Goal: Information Seeking & Learning: Learn about a topic

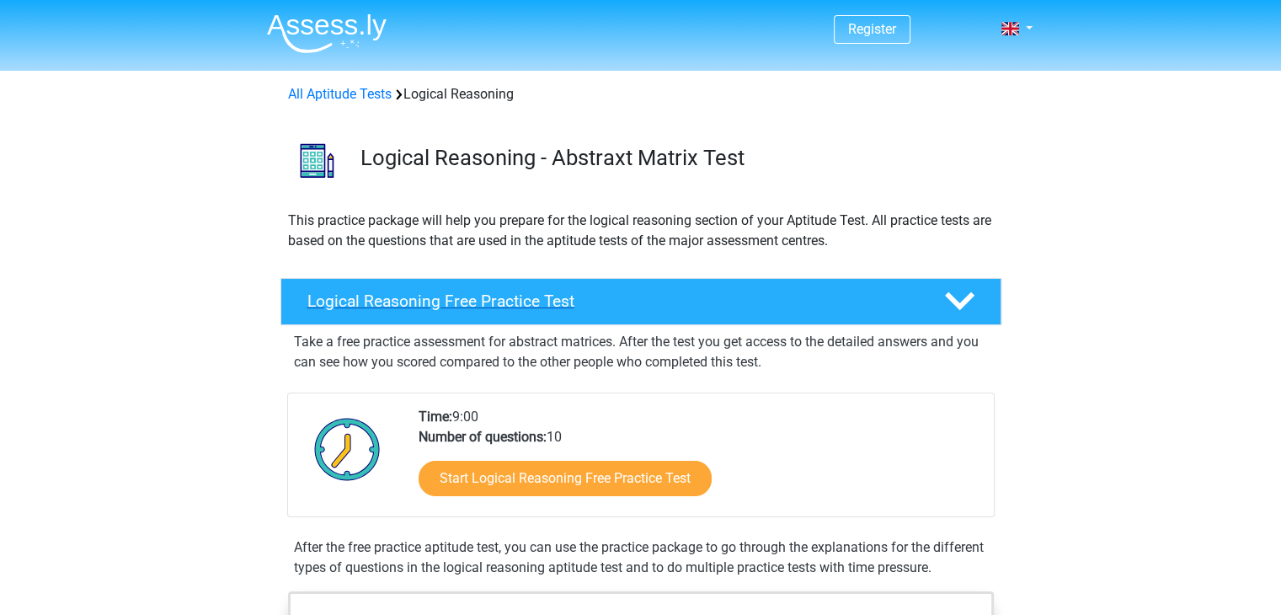
click at [508, 302] on h4 "Logical Reasoning Free Practice Test" at bounding box center [612, 300] width 610 height 19
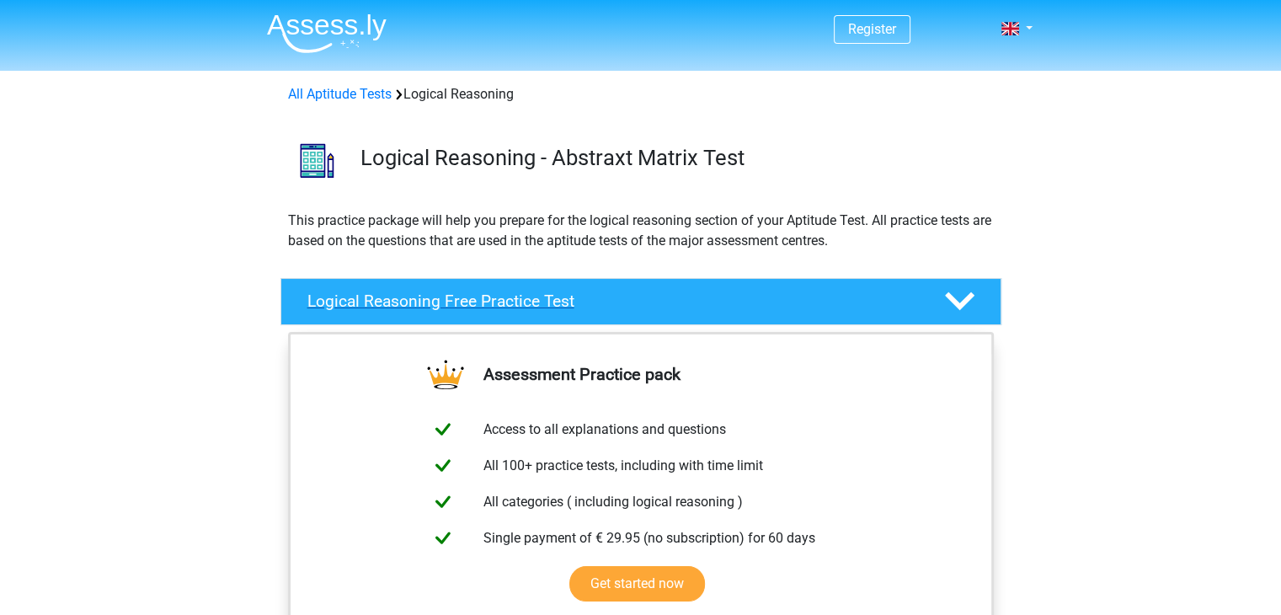
click at [508, 302] on h4 "Logical Reasoning Free Practice Test" at bounding box center [612, 300] width 610 height 19
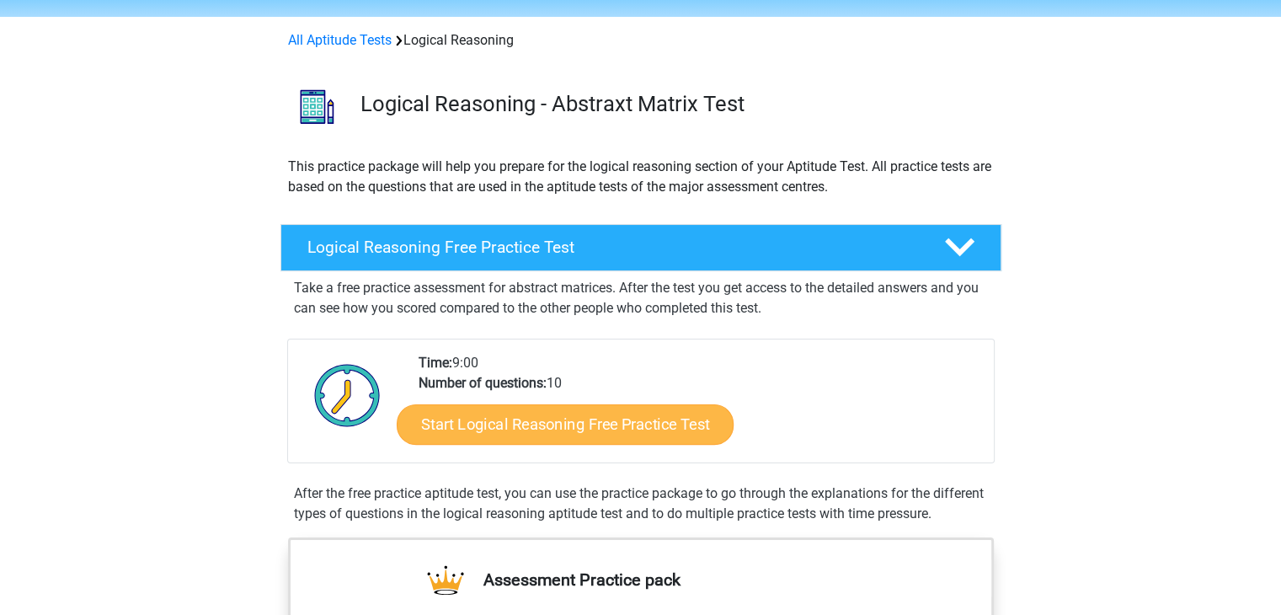
scroll to position [84, 0]
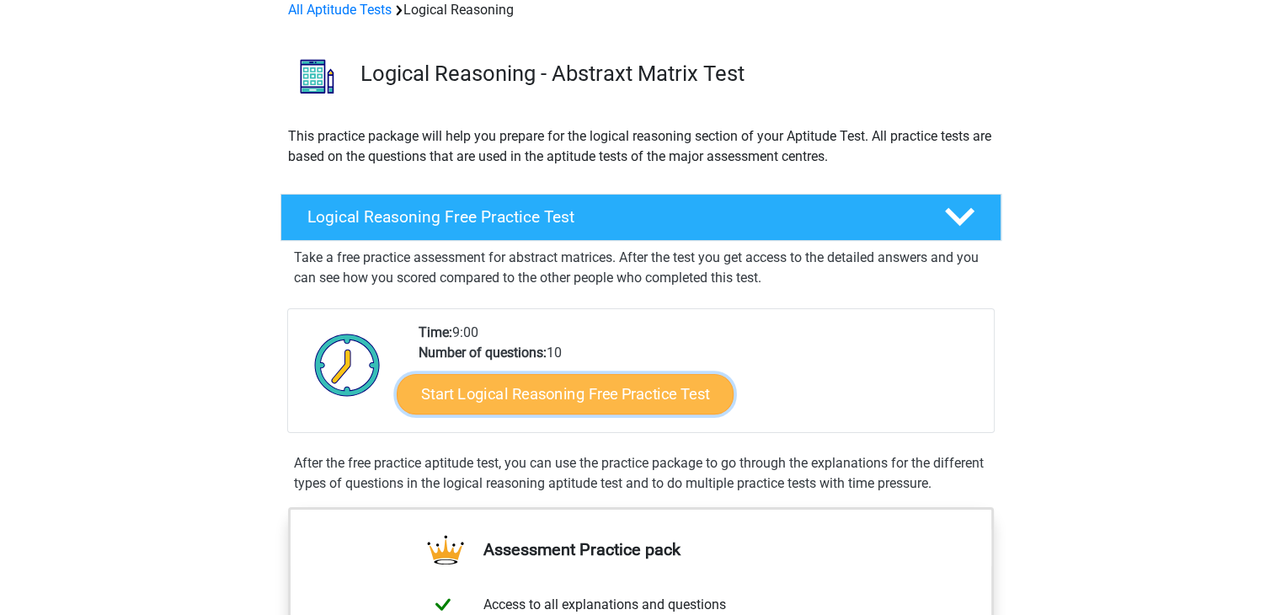
click at [500, 404] on link "Start Logical Reasoning Free Practice Test" at bounding box center [565, 393] width 337 height 40
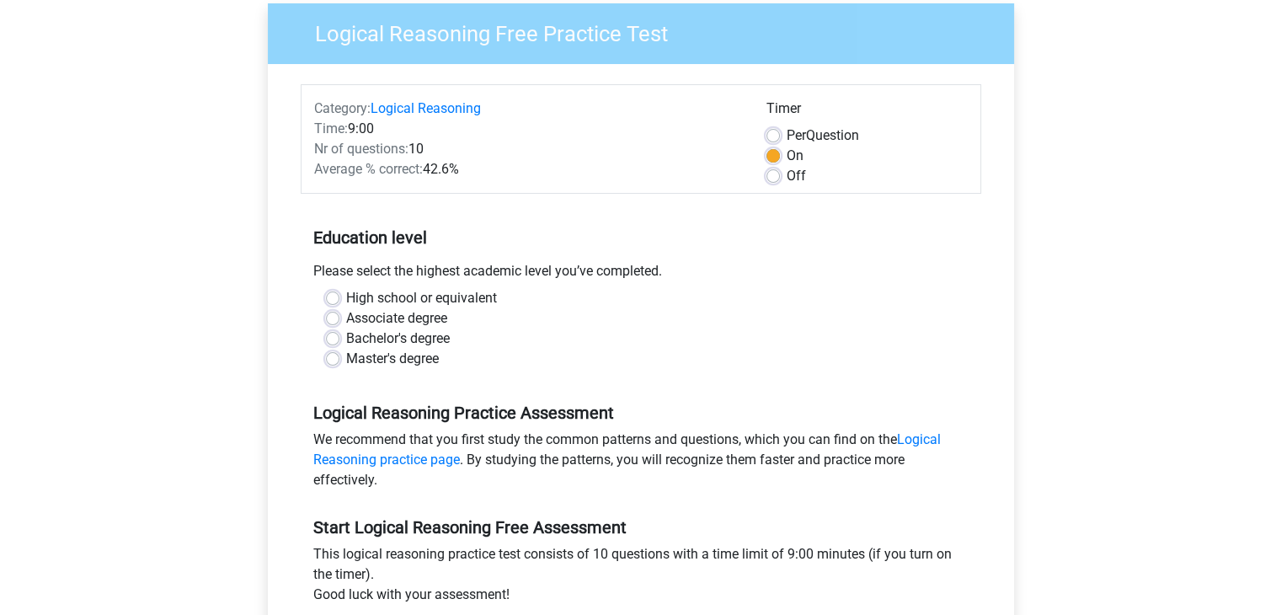
scroll to position [84, 0]
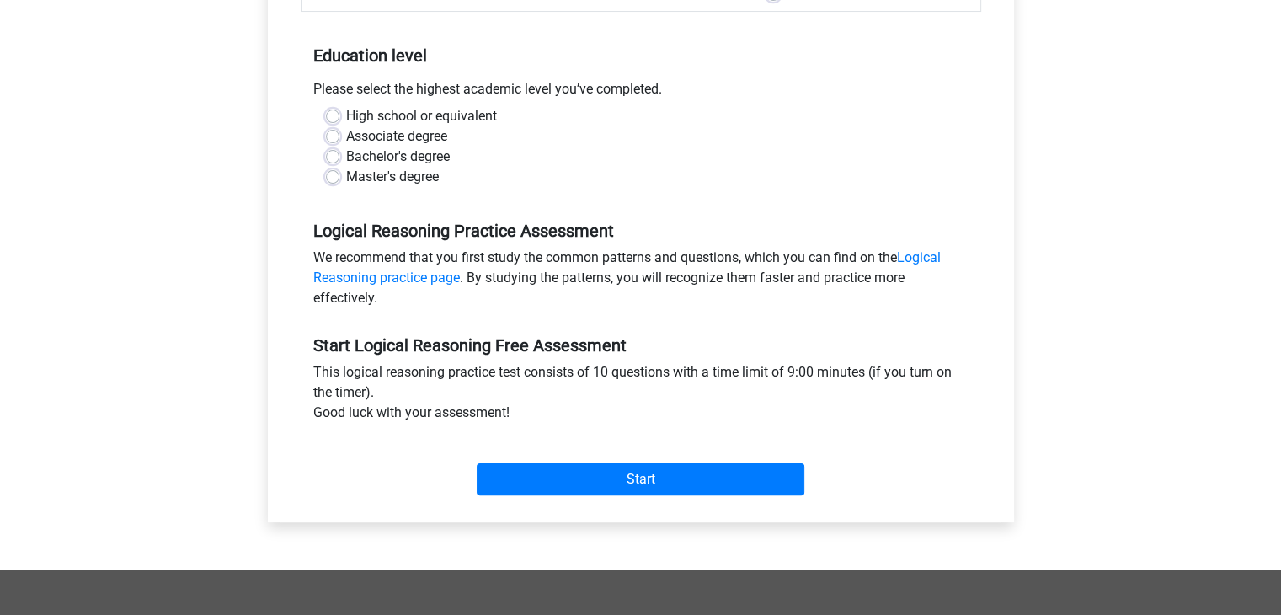
scroll to position [337, 0]
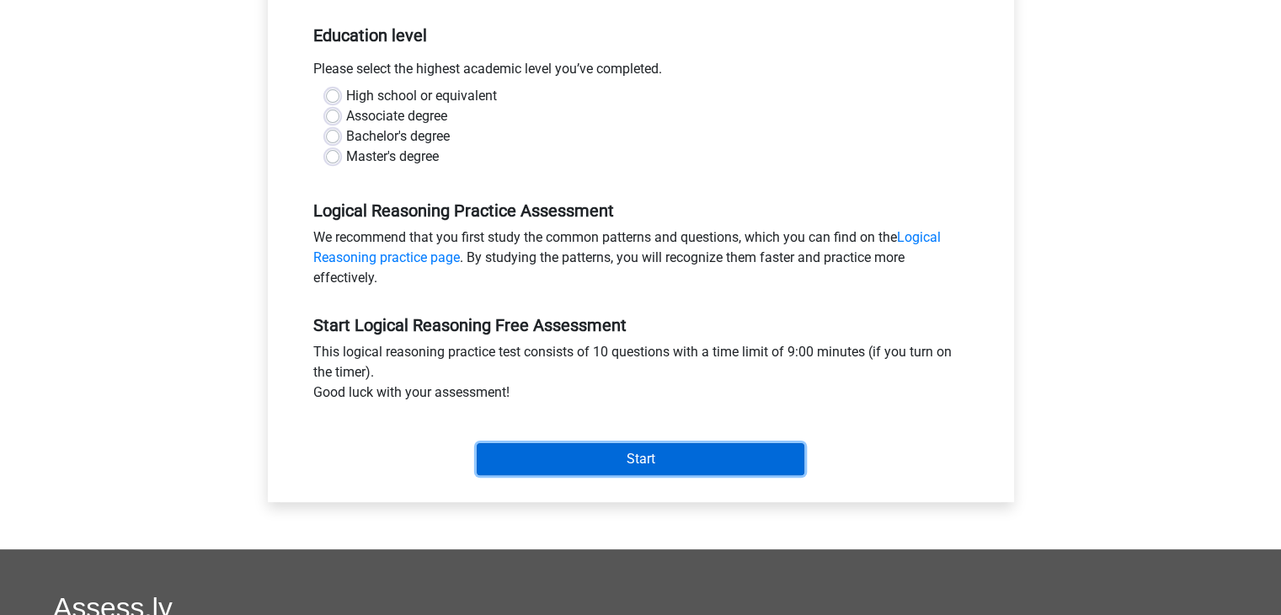
click at [550, 460] on input "Start" at bounding box center [641, 459] width 328 height 32
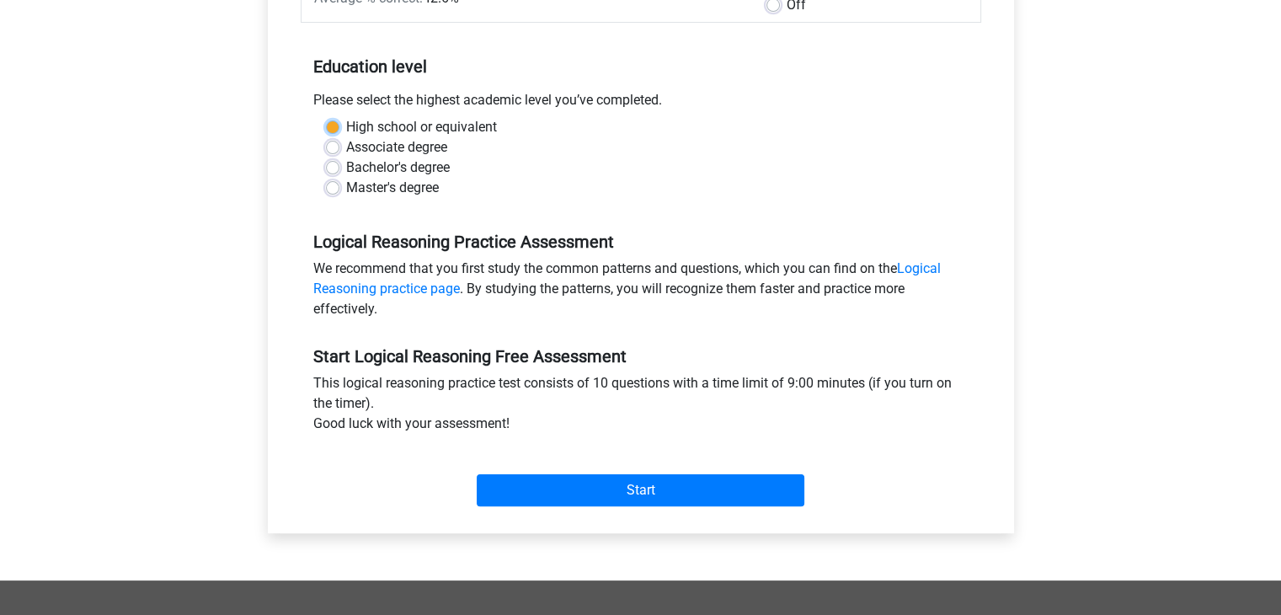
scroll to position [253, 0]
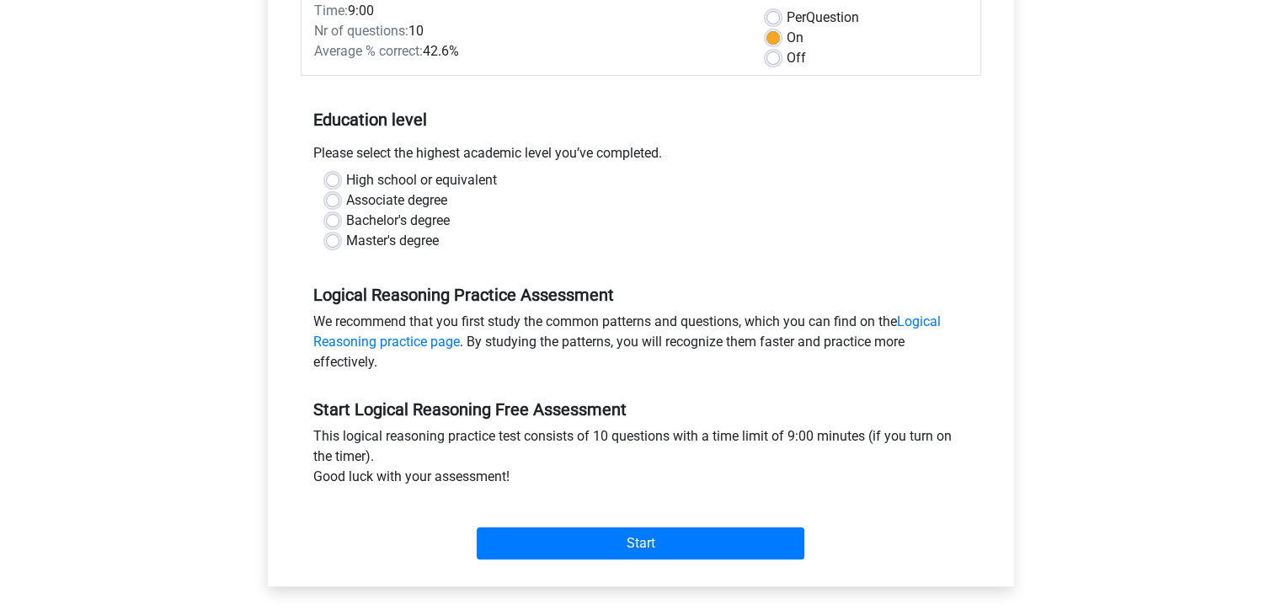
click at [457, 183] on label "High school or equivalent" at bounding box center [421, 180] width 151 height 20
click at [340, 183] on input "High school or equivalent" at bounding box center [332, 178] width 13 height 17
radio input "true"
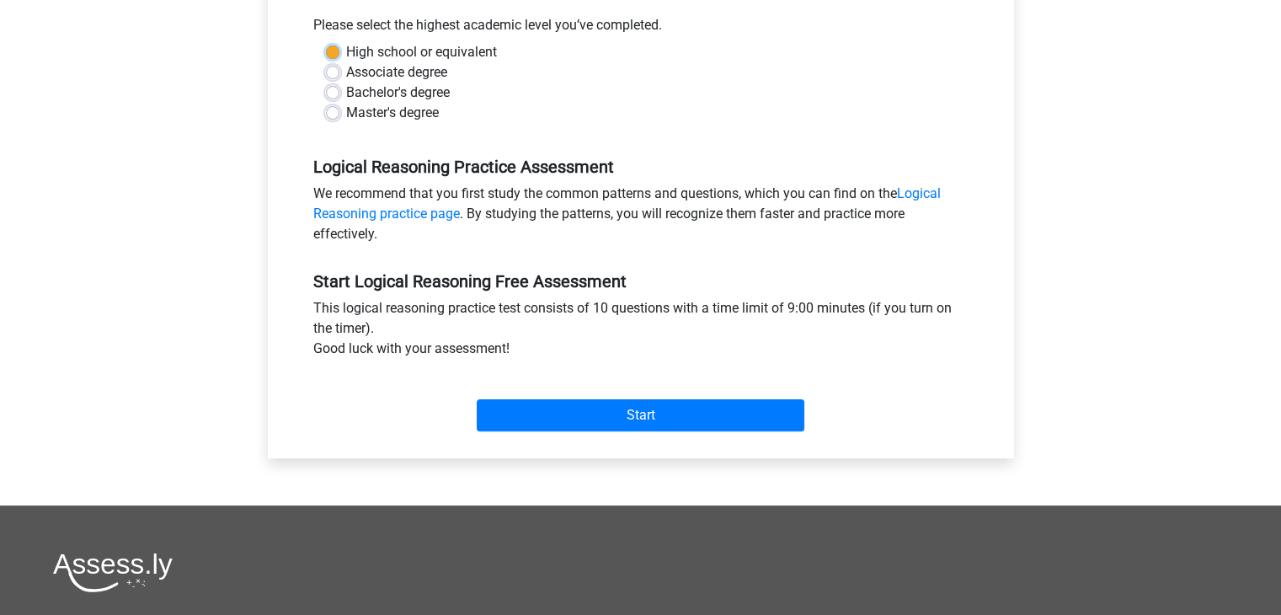
scroll to position [421, 0]
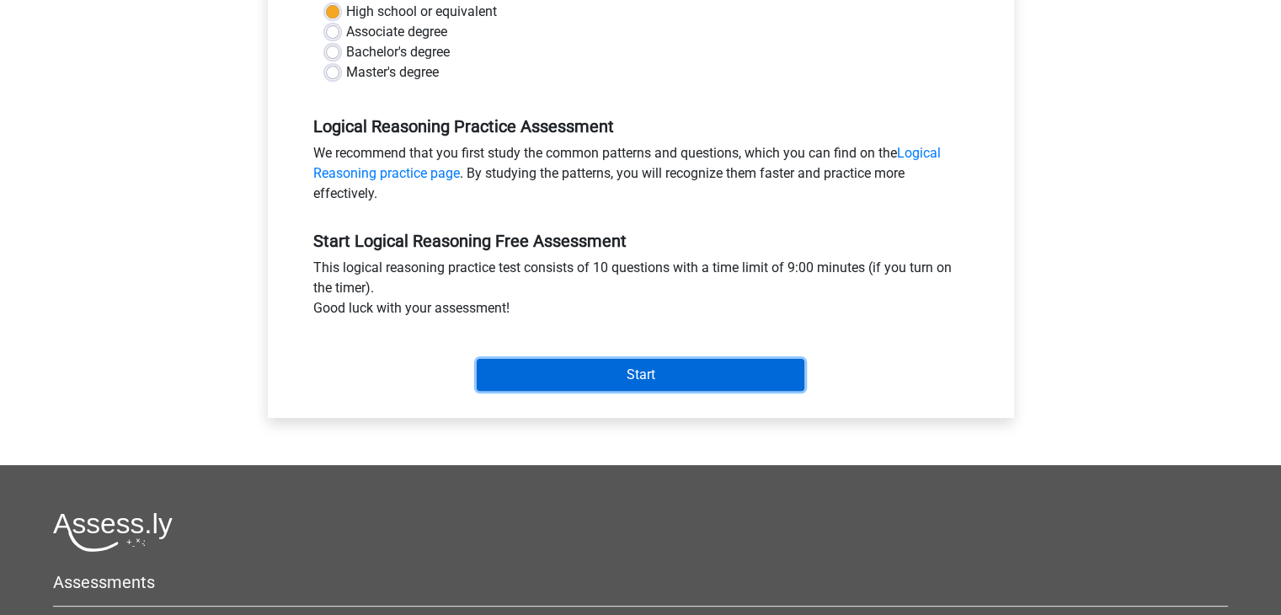
click at [537, 383] on input "Start" at bounding box center [641, 375] width 328 height 32
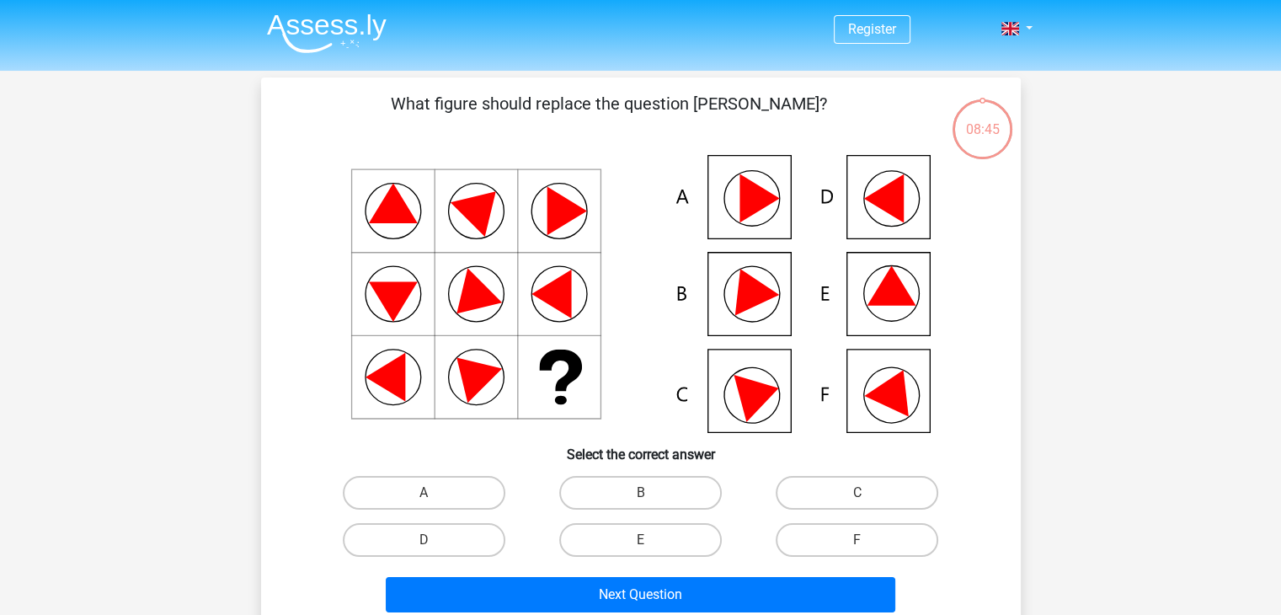
scroll to position [84, 0]
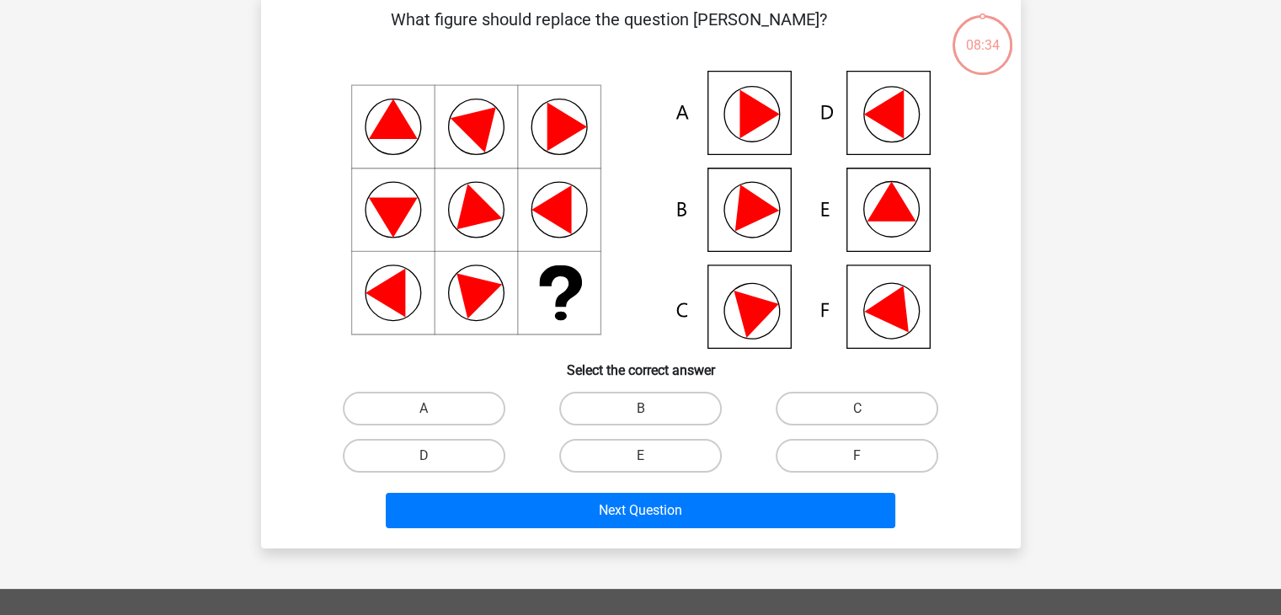
click at [888, 212] on icon at bounding box center [891, 202] width 49 height 40
click at [891, 214] on icon at bounding box center [891, 202] width 49 height 40
click at [650, 452] on label "E" at bounding box center [640, 456] width 163 height 34
click at [650, 456] on input "E" at bounding box center [645, 461] width 11 height 11
radio input "true"
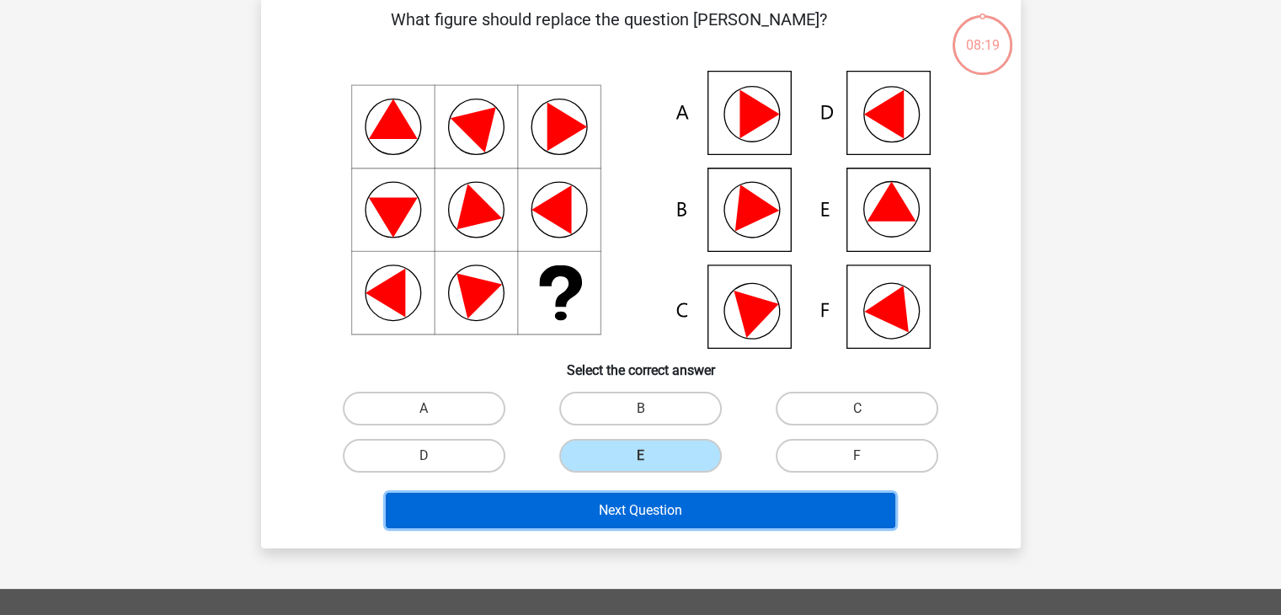
click at [796, 513] on button "Next Question" at bounding box center [641, 510] width 510 height 35
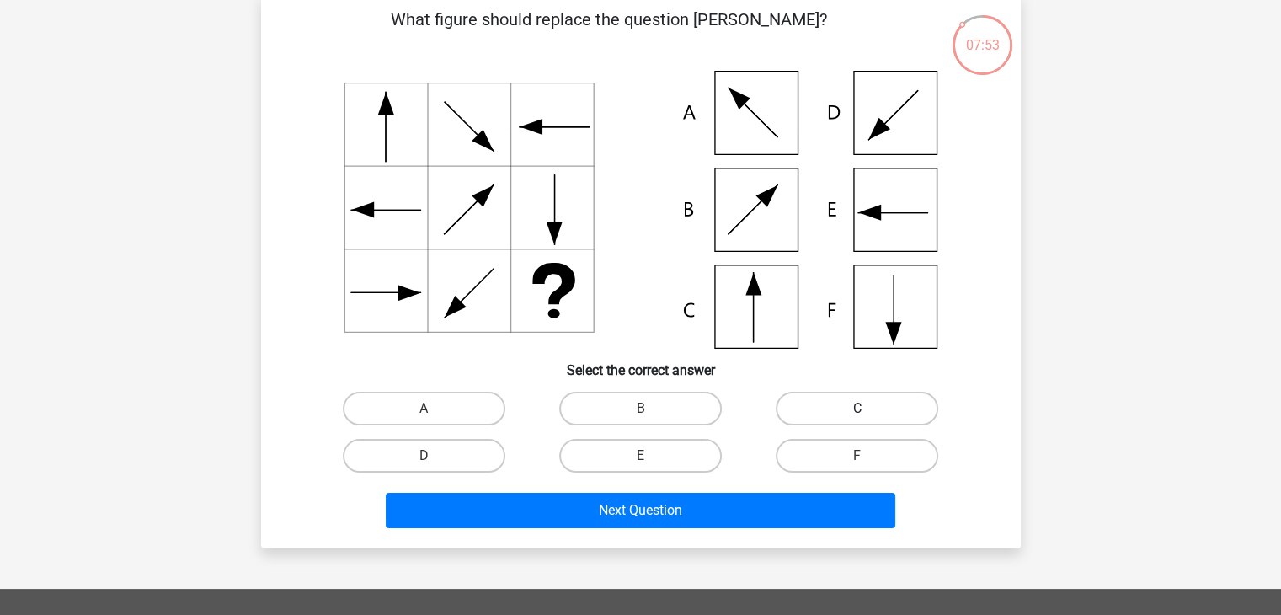
click at [893, 406] on label "C" at bounding box center [857, 409] width 163 height 34
click at [869, 409] on input "C" at bounding box center [863, 414] width 11 height 11
radio input "true"
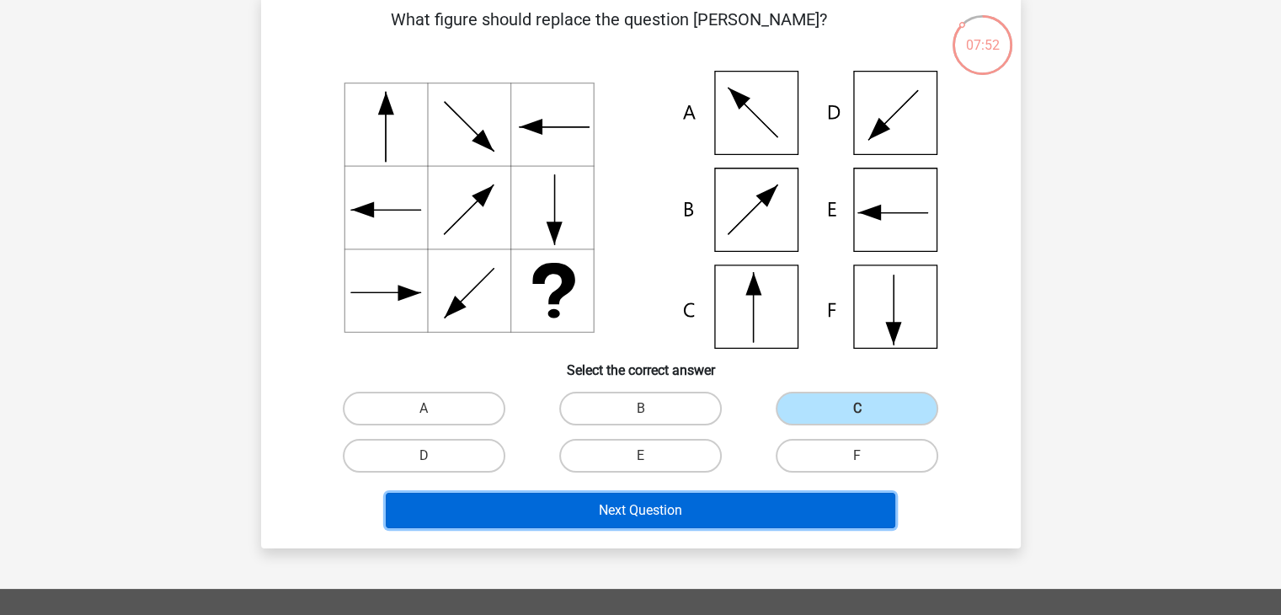
click at [709, 511] on button "Next Question" at bounding box center [641, 510] width 510 height 35
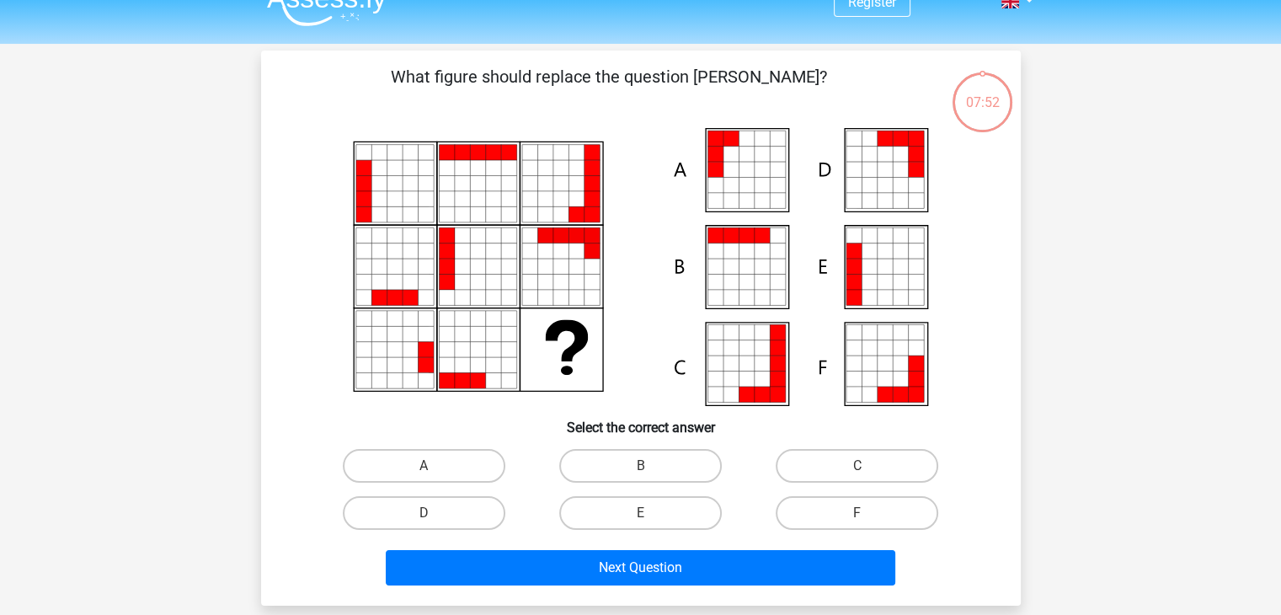
scroll to position [0, 0]
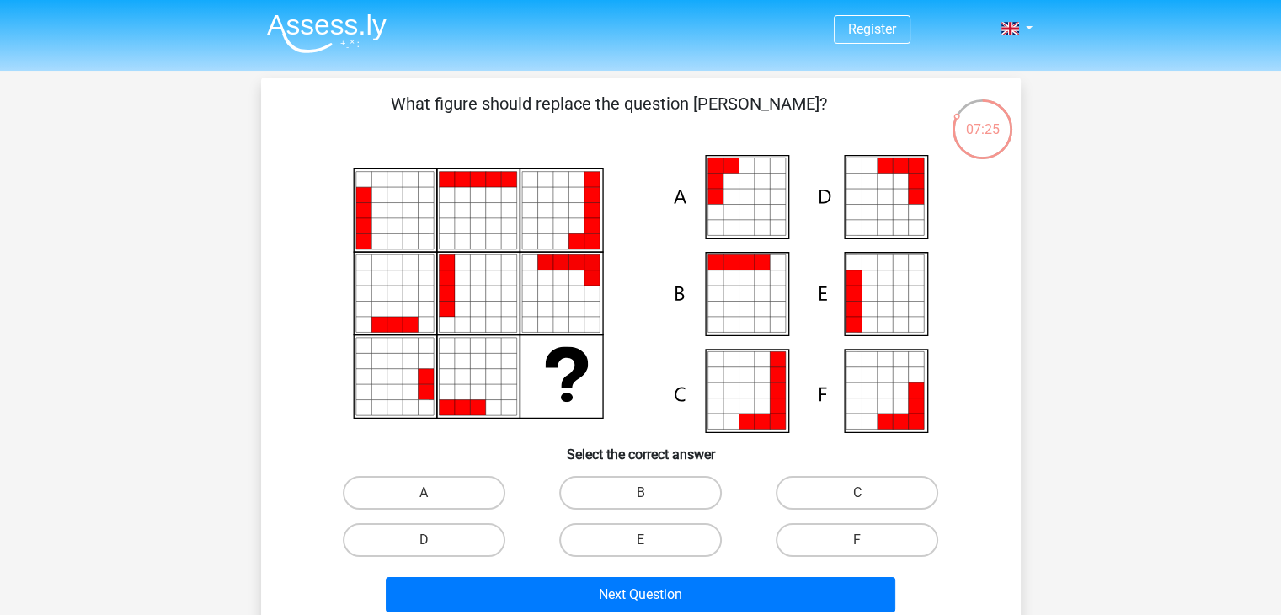
click at [856, 307] on icon at bounding box center [853, 309] width 15 height 15
click at [625, 531] on label "E" at bounding box center [640, 540] width 163 height 34
click at [640, 540] on input "E" at bounding box center [645, 545] width 11 height 11
radio input "true"
click at [442, 500] on label "A" at bounding box center [424, 493] width 163 height 34
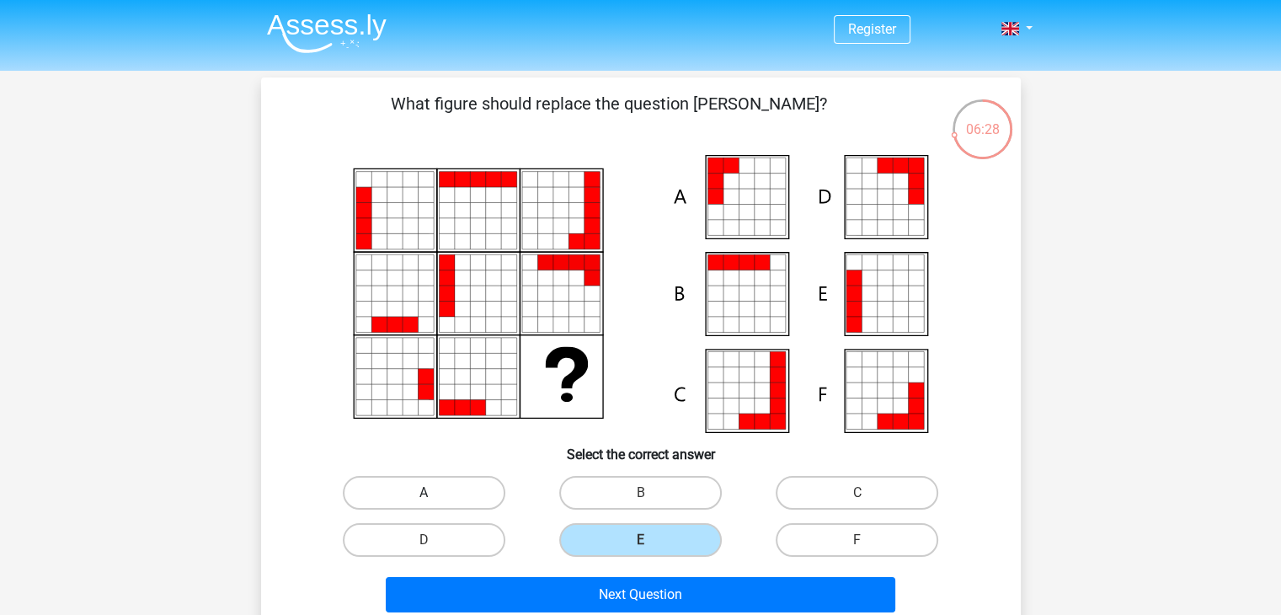
click at [435, 500] on input "A" at bounding box center [429, 498] width 11 height 11
radio input "true"
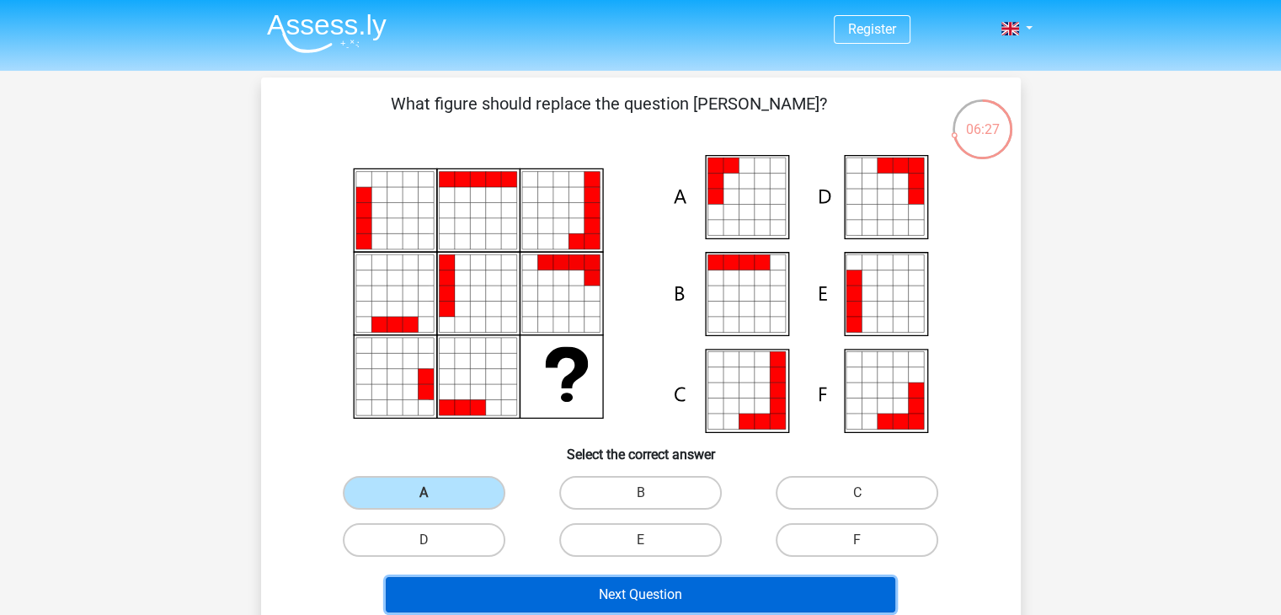
click at [598, 593] on button "Next Question" at bounding box center [641, 594] width 510 height 35
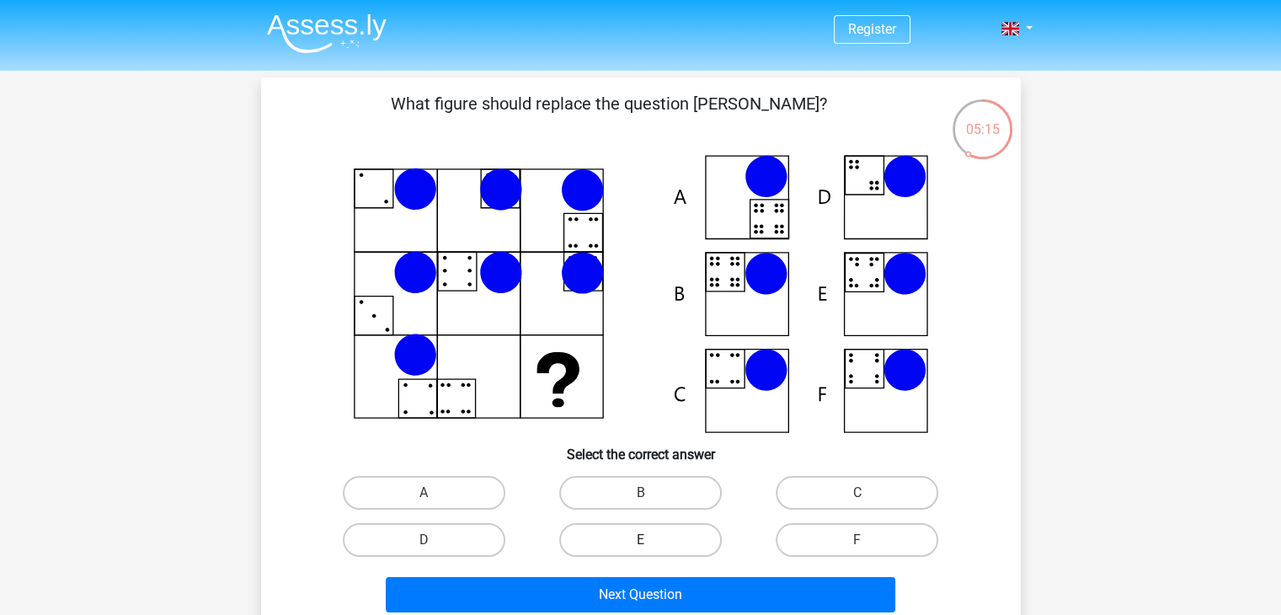
click at [654, 547] on label "E" at bounding box center [640, 540] width 163 height 34
click at [651, 547] on input "E" at bounding box center [645, 545] width 11 height 11
radio input "true"
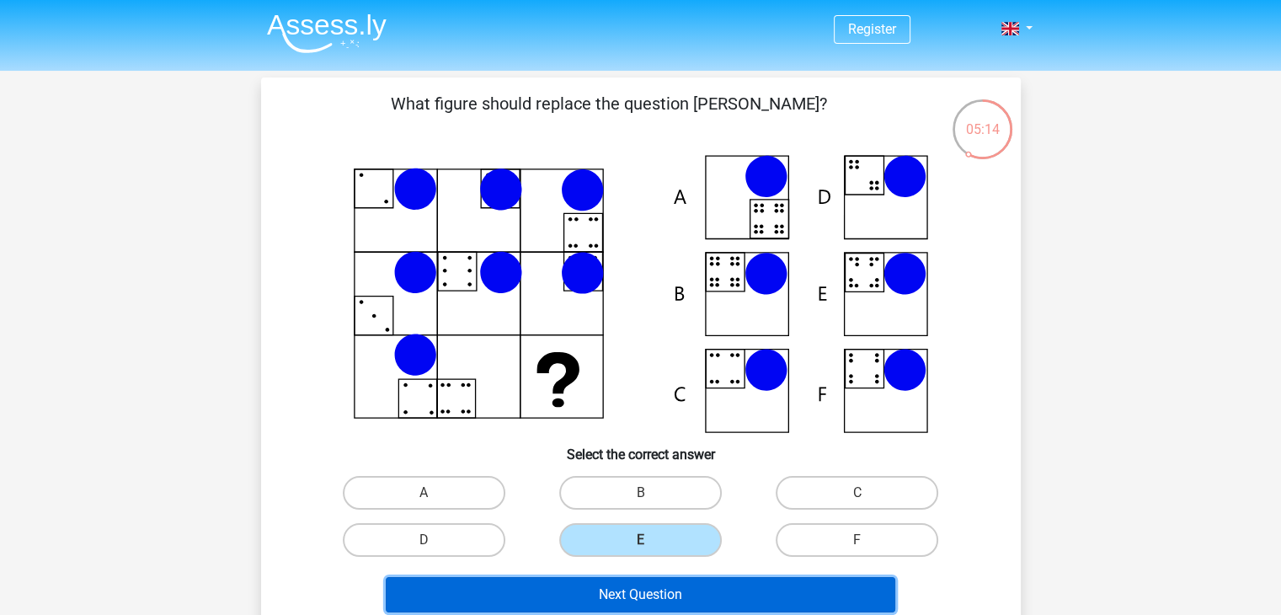
click at [686, 593] on button "Next Question" at bounding box center [641, 594] width 510 height 35
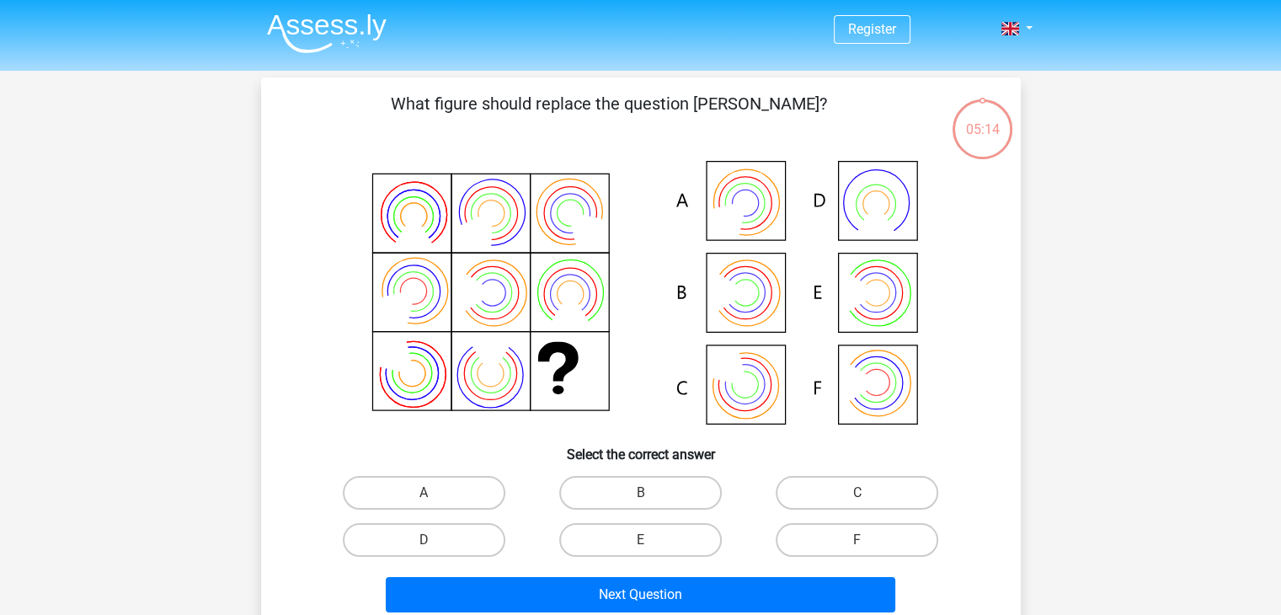
scroll to position [84, 0]
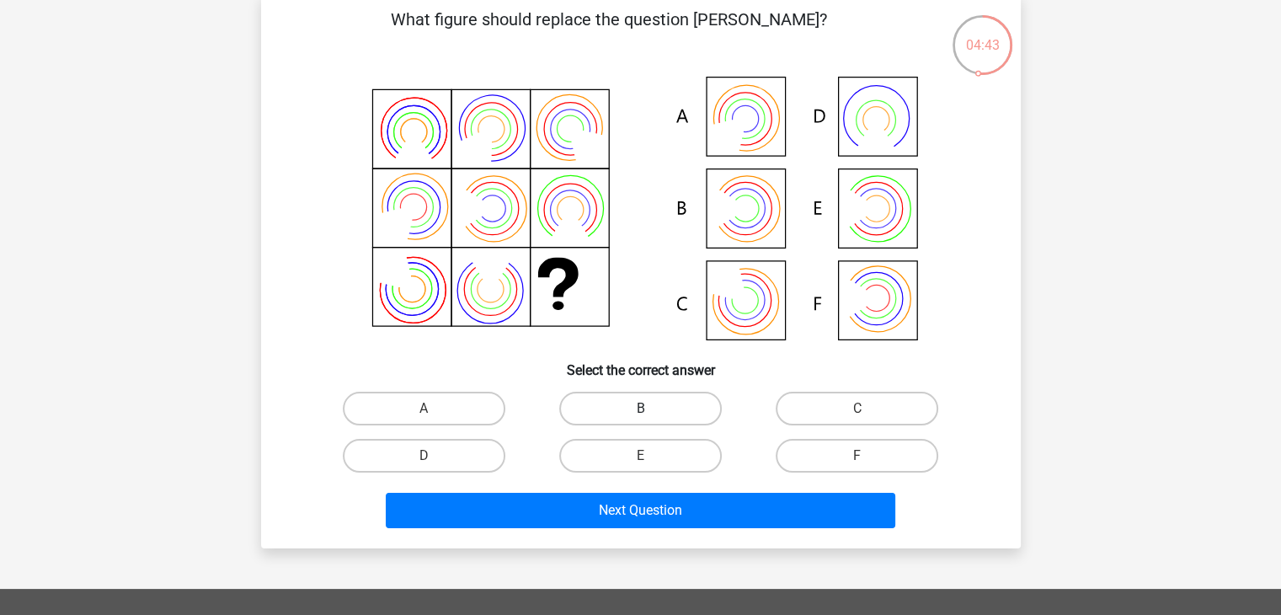
click at [676, 404] on label "B" at bounding box center [640, 409] width 163 height 34
click at [651, 409] on input "B" at bounding box center [645, 414] width 11 height 11
radio input "true"
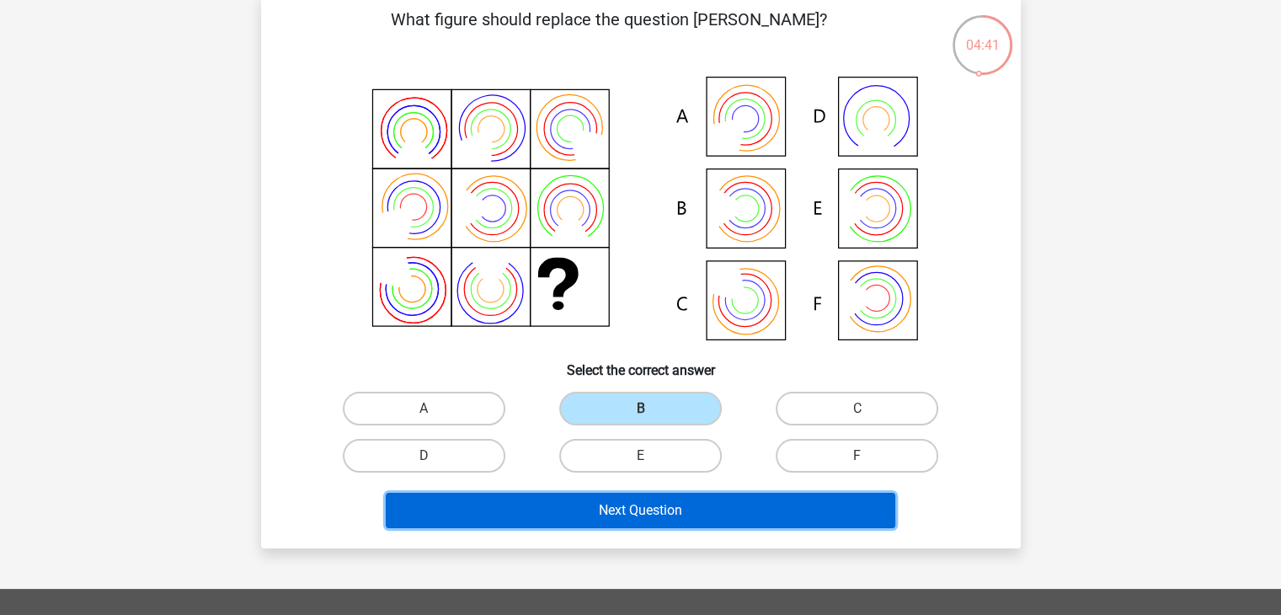
click at [701, 511] on button "Next Question" at bounding box center [641, 510] width 510 height 35
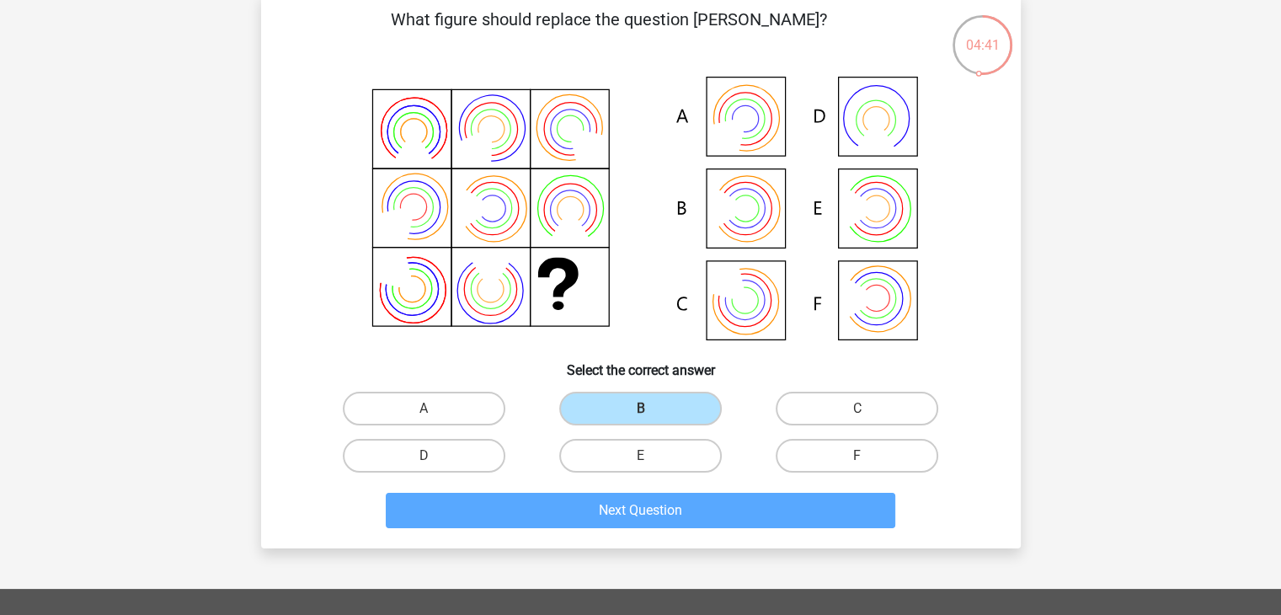
scroll to position [78, 0]
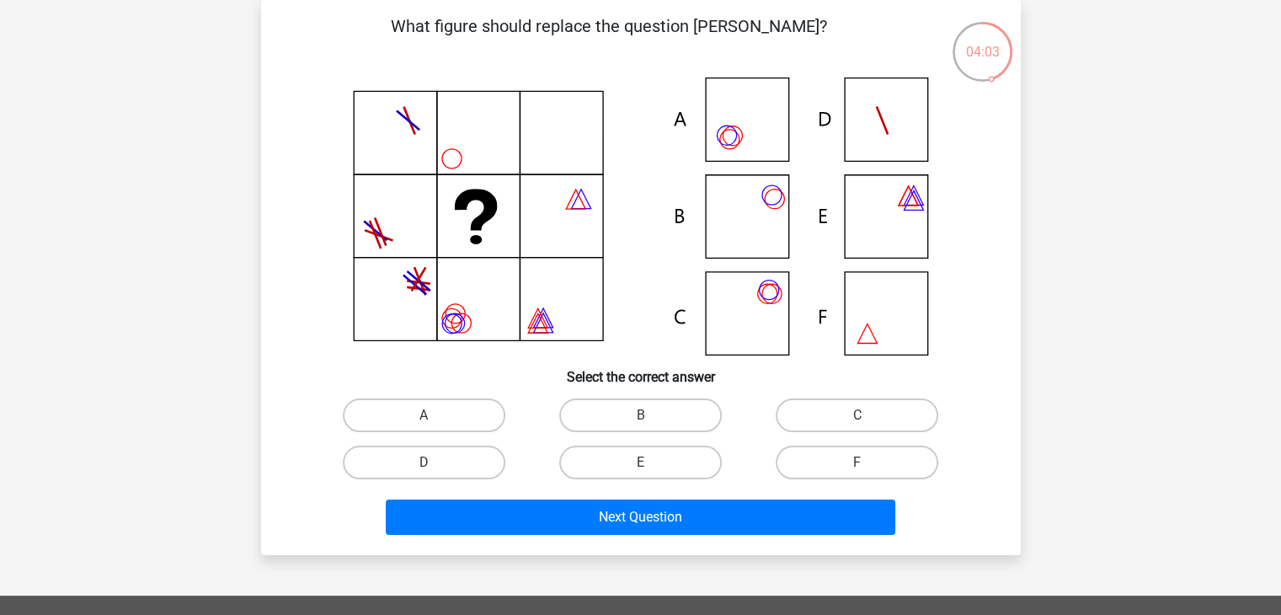
click at [772, 336] on icon at bounding box center [641, 217] width 679 height 278
click at [867, 415] on input "C" at bounding box center [863, 420] width 11 height 11
radio input "true"
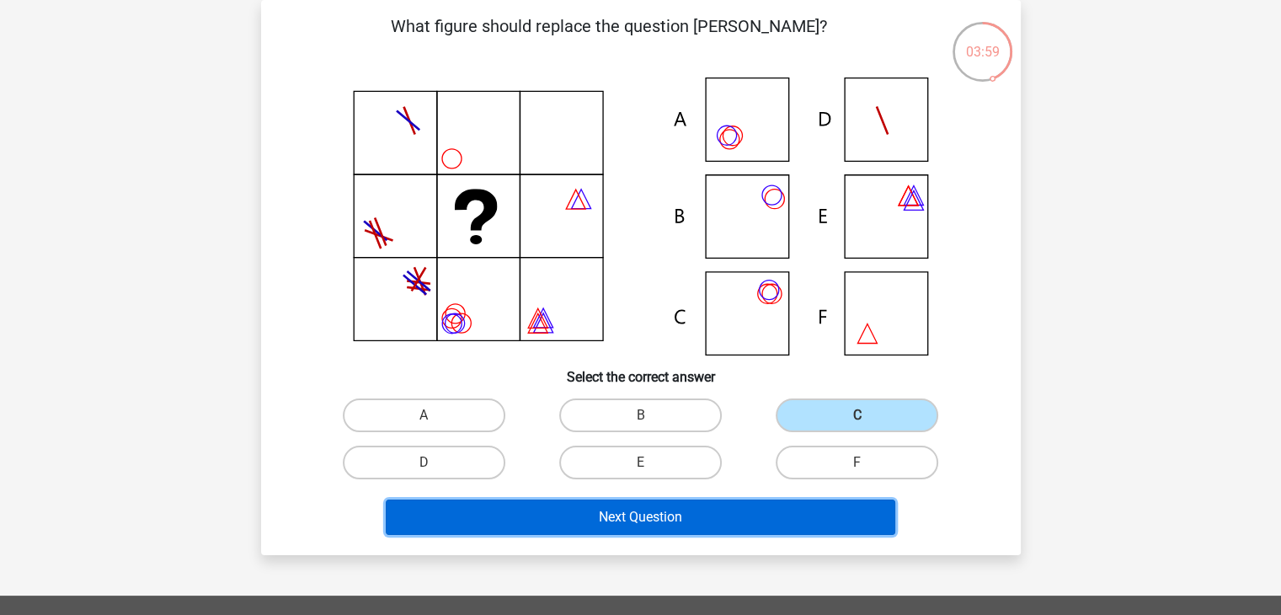
click at [767, 520] on button "Next Question" at bounding box center [641, 517] width 510 height 35
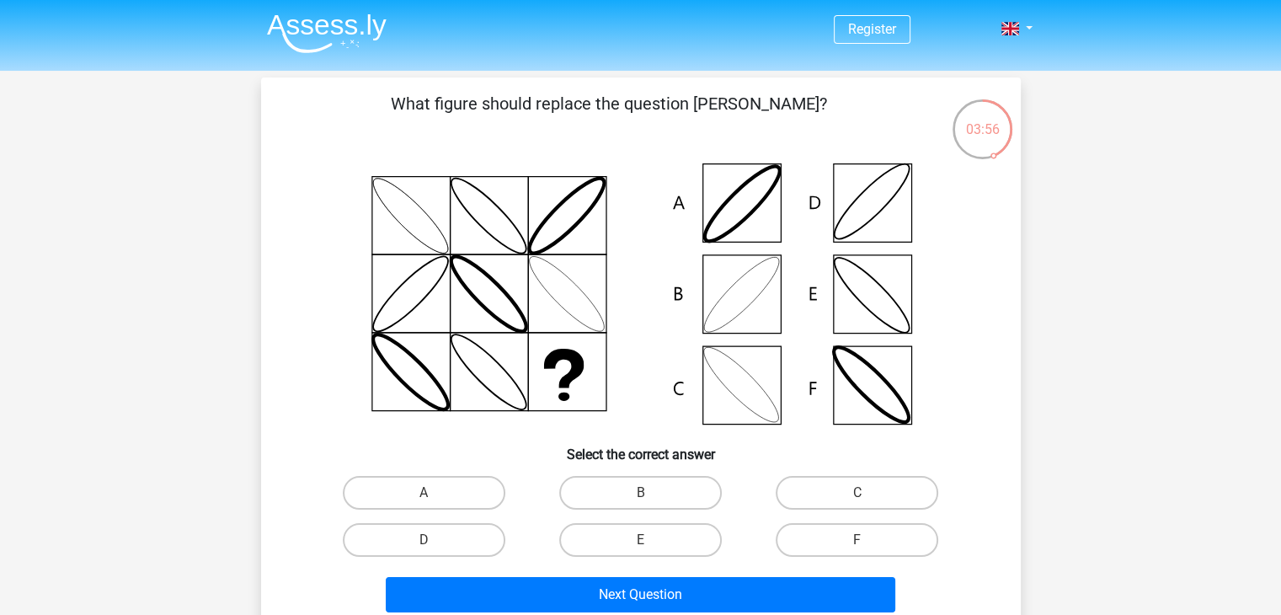
scroll to position [84, 0]
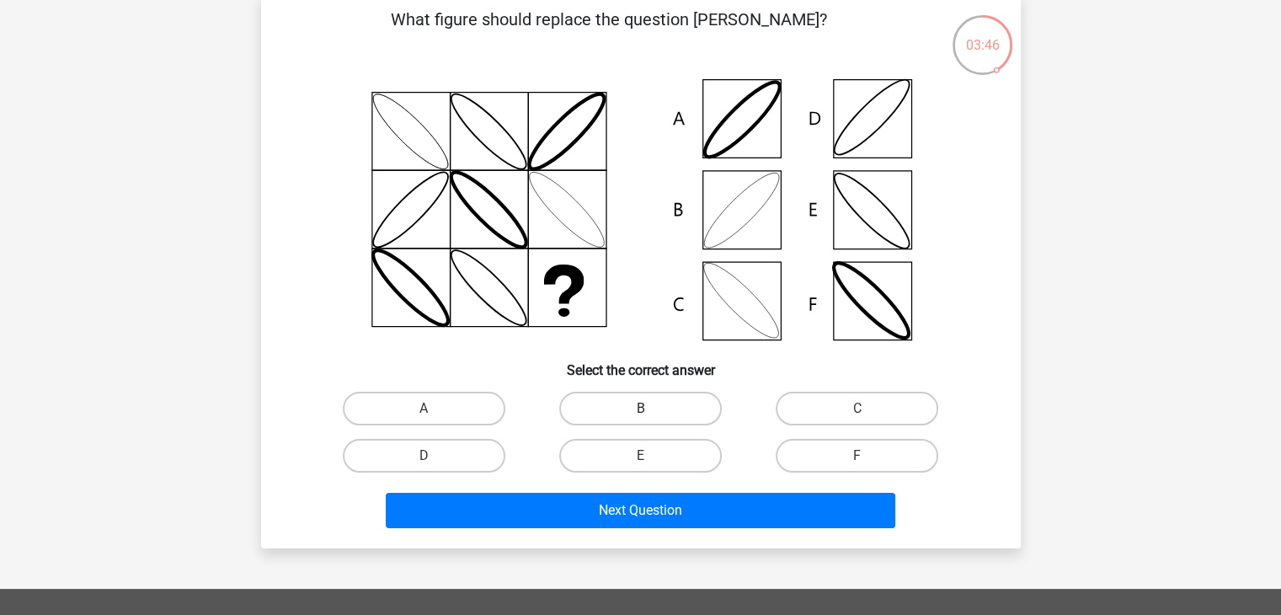
click at [614, 408] on label "B" at bounding box center [640, 409] width 163 height 34
click at [640, 409] on input "B" at bounding box center [645, 414] width 11 height 11
radio input "true"
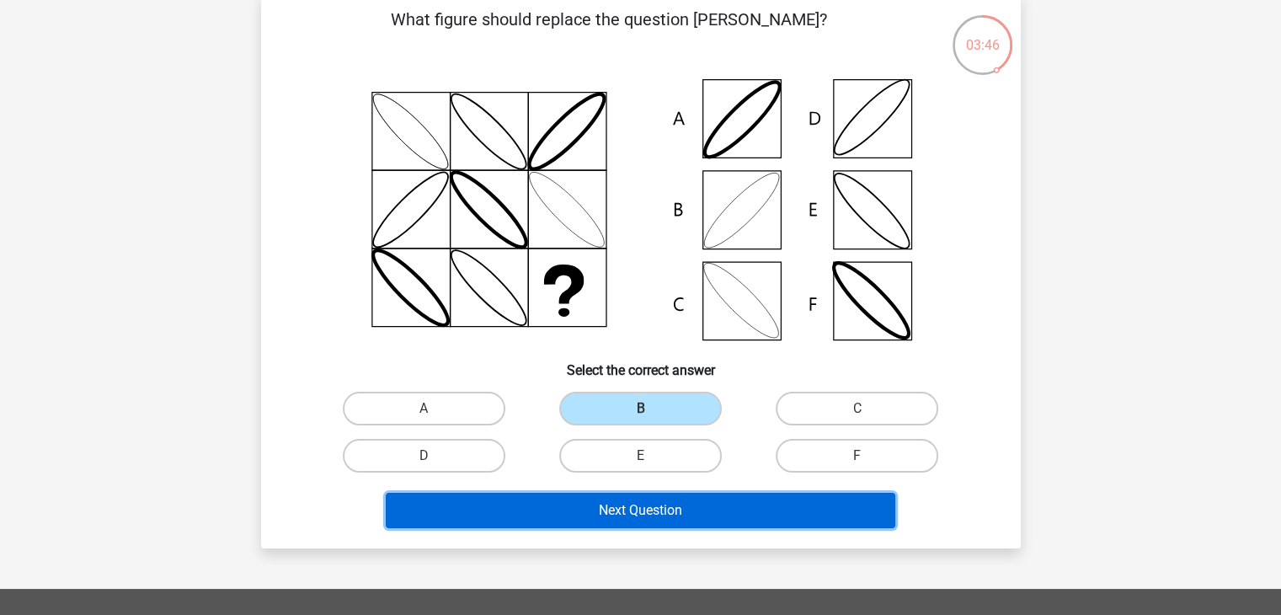
click at [642, 510] on button "Next Question" at bounding box center [641, 510] width 510 height 35
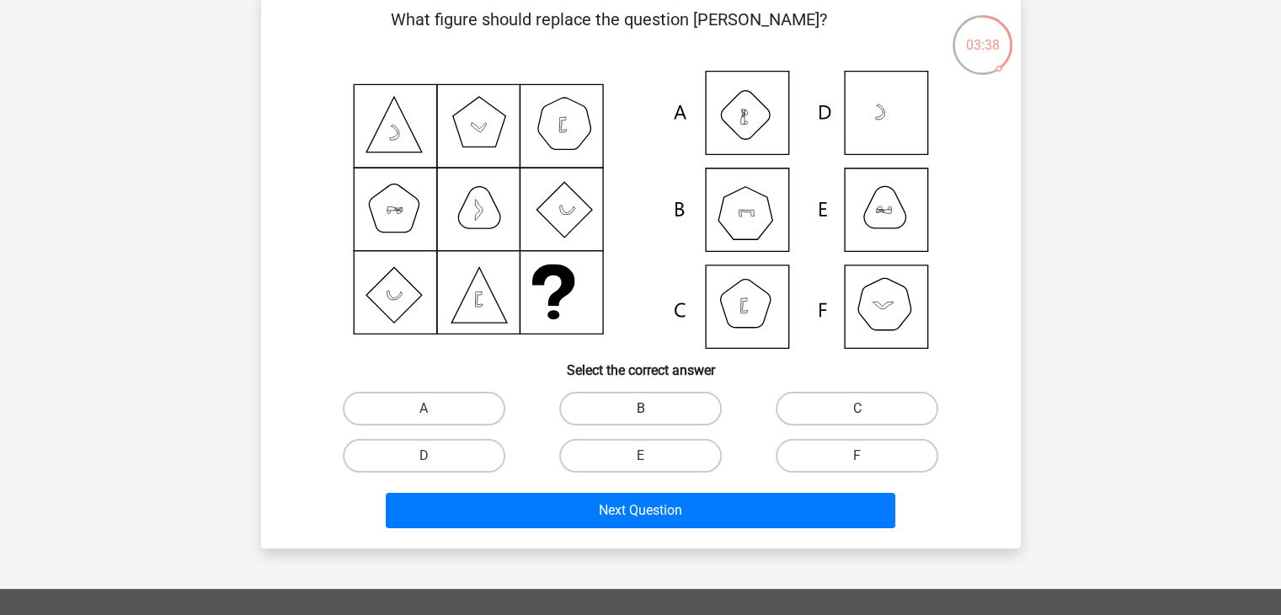
click at [666, 407] on label "B" at bounding box center [640, 409] width 163 height 34
click at [651, 409] on input "B" at bounding box center [645, 414] width 11 height 11
radio input "true"
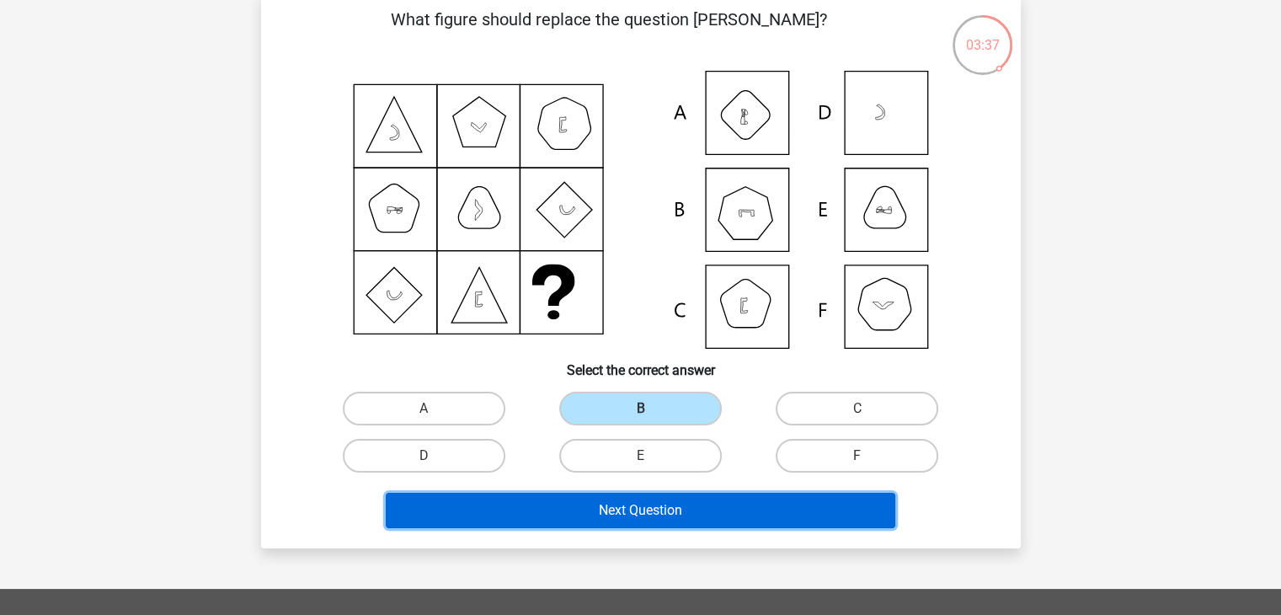
click at [674, 506] on button "Next Question" at bounding box center [641, 510] width 510 height 35
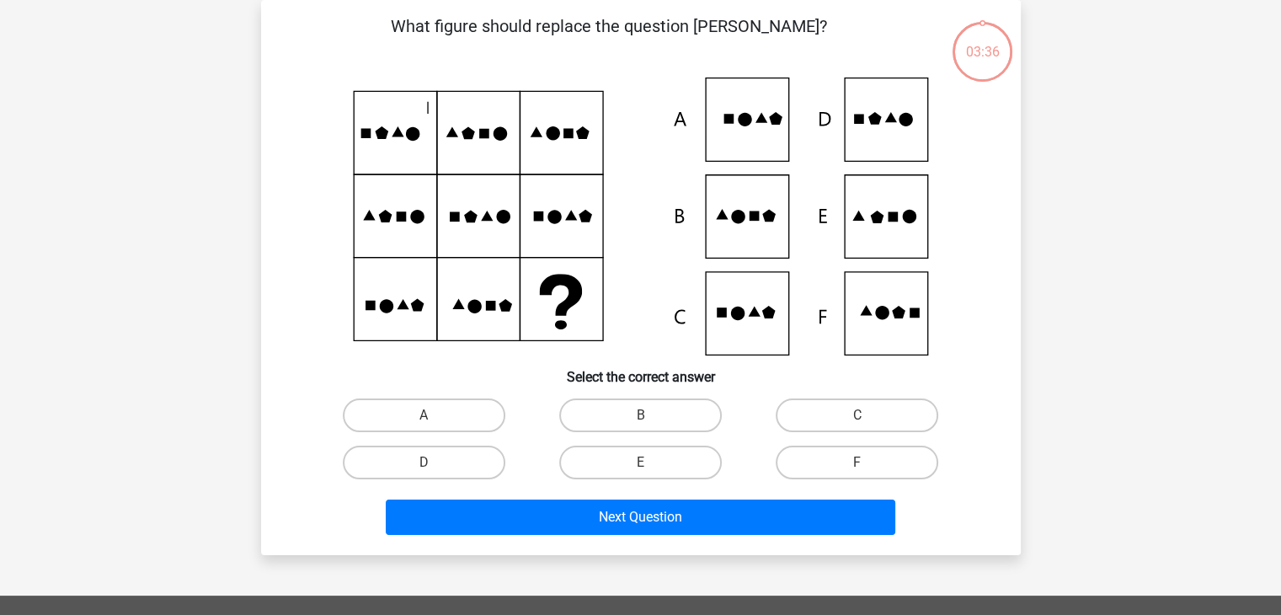
scroll to position [0, 0]
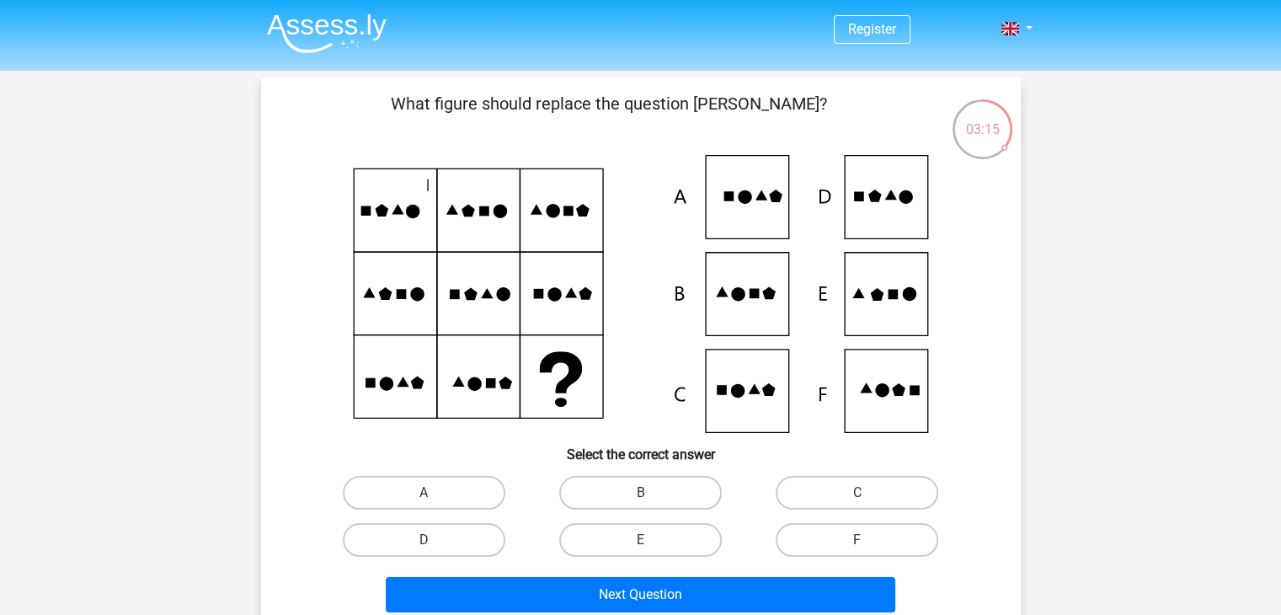
click at [880, 313] on icon at bounding box center [641, 294] width 679 height 278
click at [671, 537] on label "E" at bounding box center [640, 540] width 163 height 34
click at [651, 540] on input "E" at bounding box center [645, 545] width 11 height 11
radio input "true"
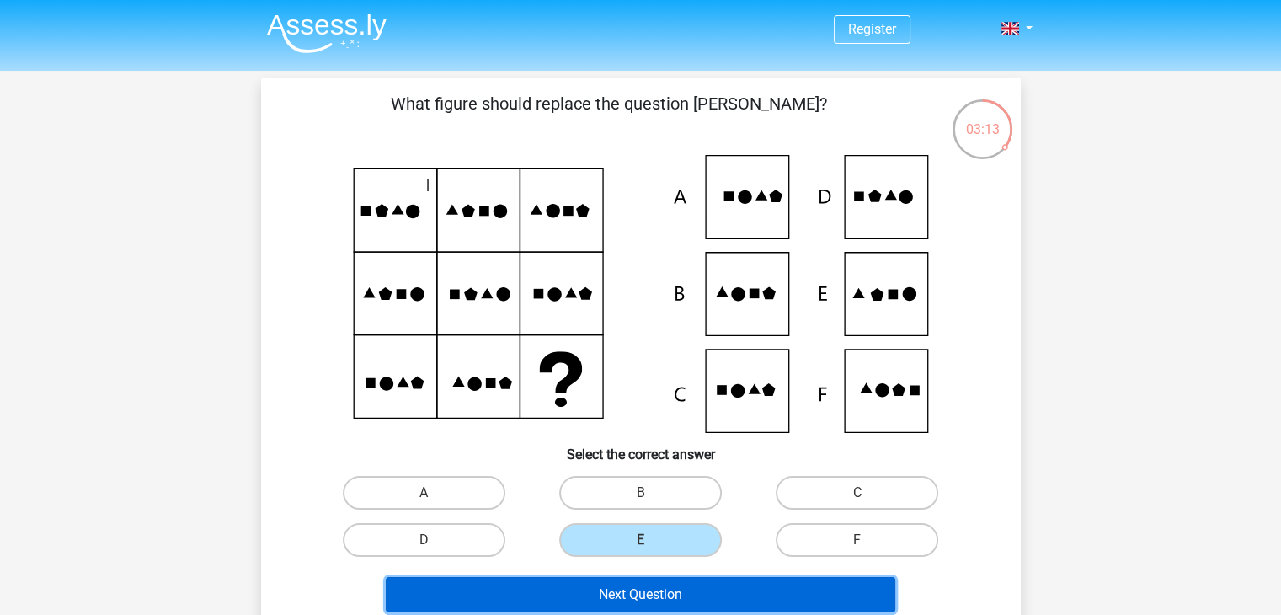
click at [678, 594] on button "Next Question" at bounding box center [641, 594] width 510 height 35
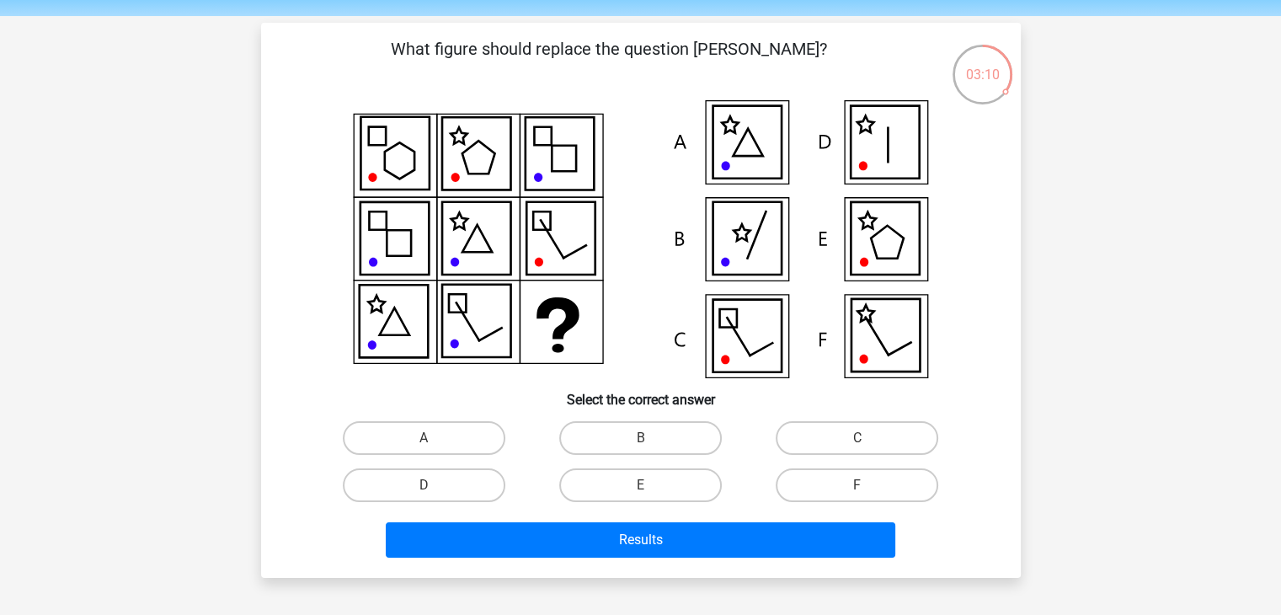
scroll to position [84, 0]
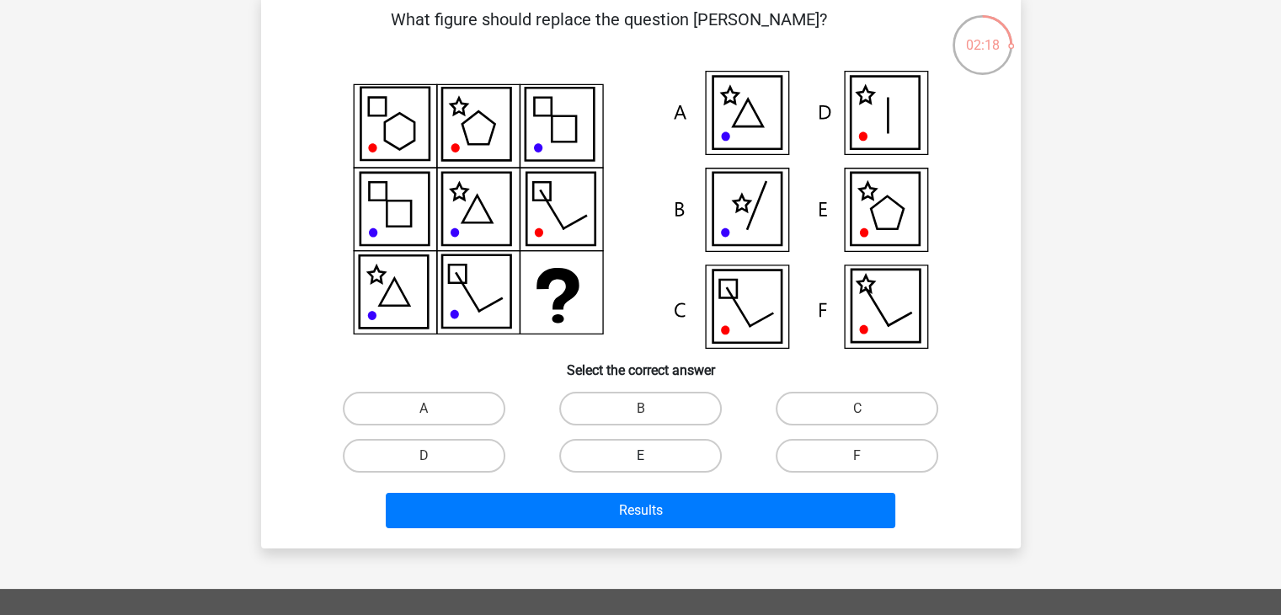
click at [657, 459] on label "E" at bounding box center [640, 456] width 163 height 34
click at [651, 459] on input "E" at bounding box center [645, 461] width 11 height 11
radio input "true"
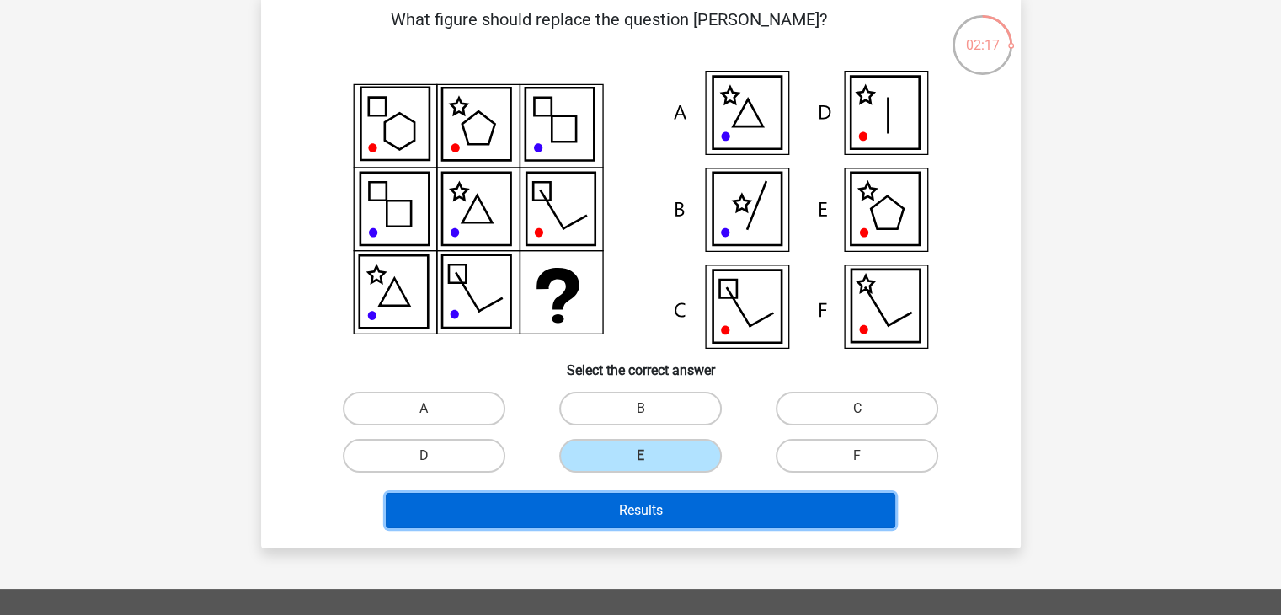
click at [691, 498] on button "Results" at bounding box center [641, 510] width 510 height 35
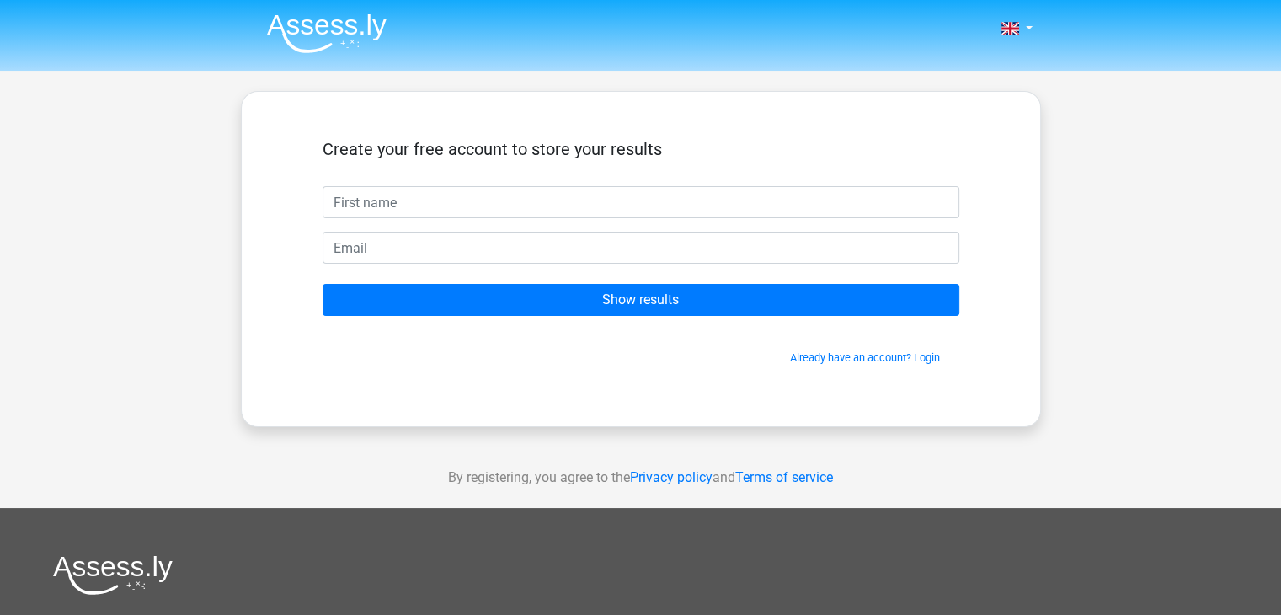
click at [534, 207] on input "text" at bounding box center [641, 202] width 637 height 32
type input "Ayaan"
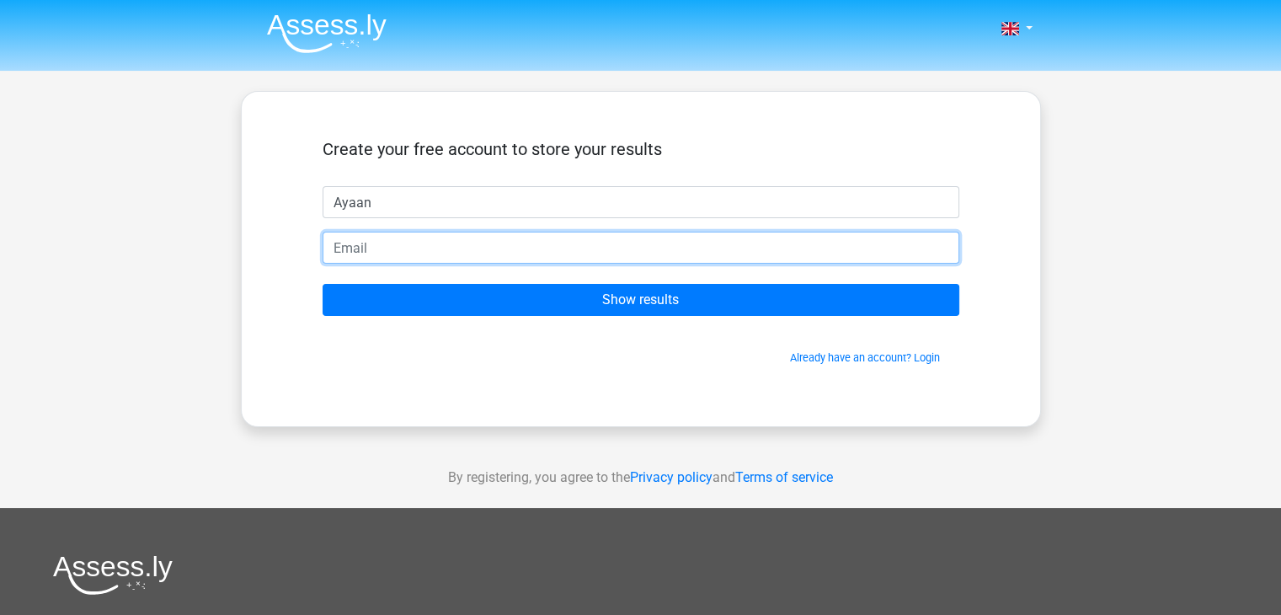
click at [440, 242] on input "email" at bounding box center [641, 248] width 637 height 32
type input "asima020.304@alperton.brent.sch.uk"
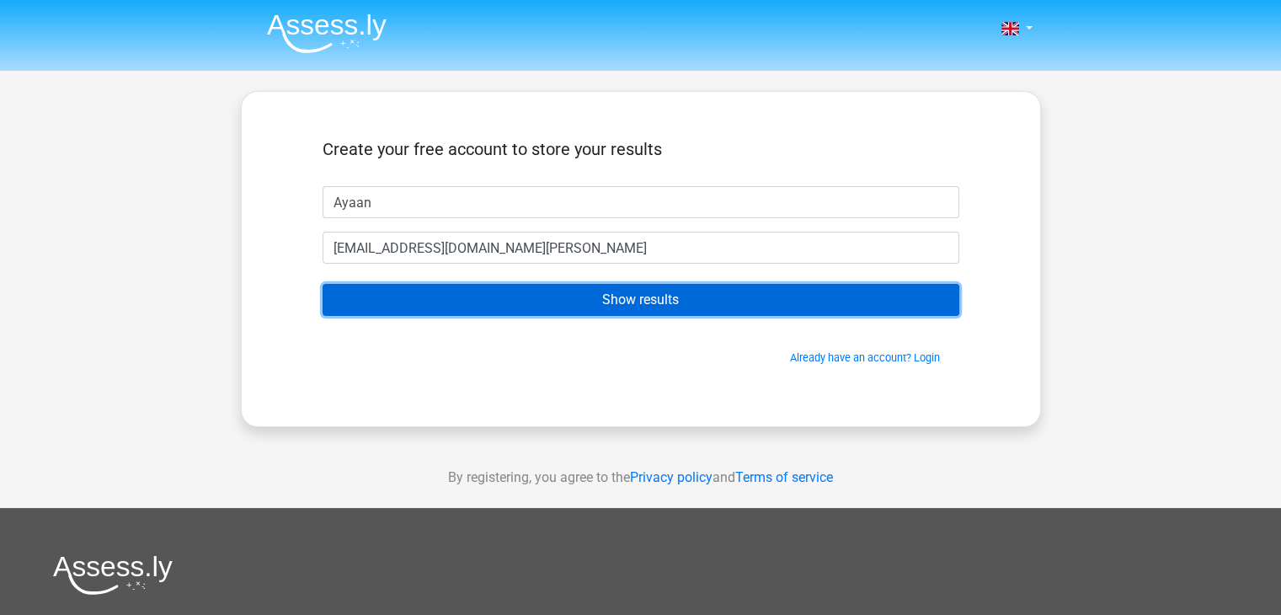
click at [471, 305] on input "Show results" at bounding box center [641, 300] width 637 height 32
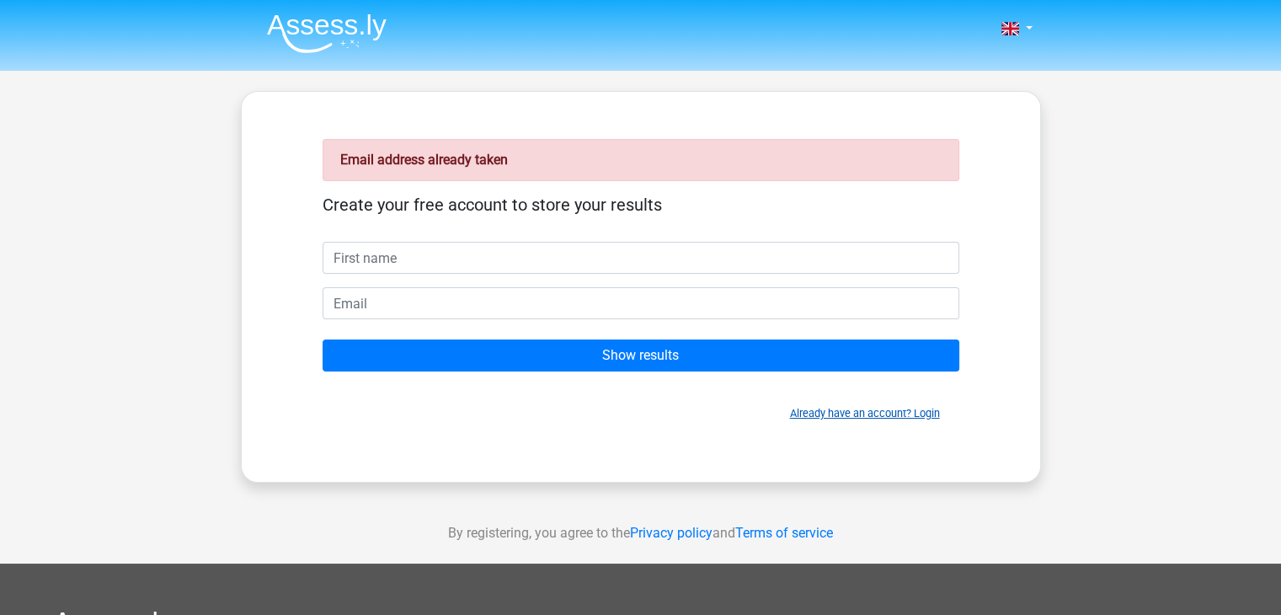
click at [816, 409] on link "Already have an account? Login" at bounding box center [865, 413] width 150 height 13
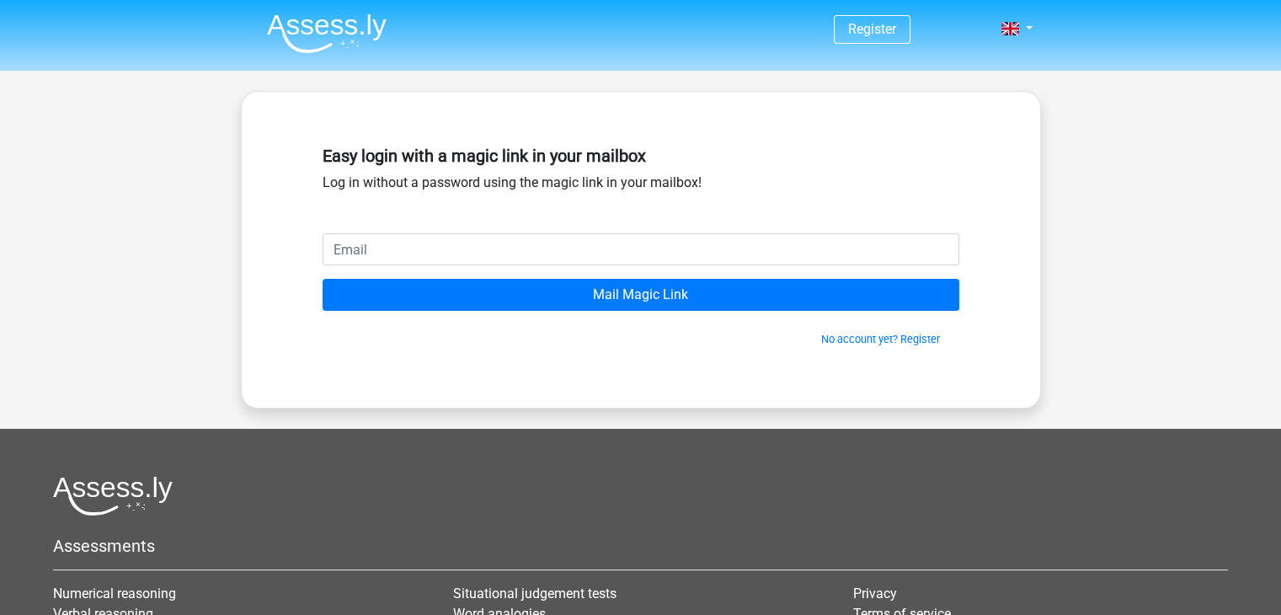
click at [441, 248] on input "email" at bounding box center [641, 249] width 637 height 32
type input "[EMAIL_ADDRESS][DOMAIN_NAME]"
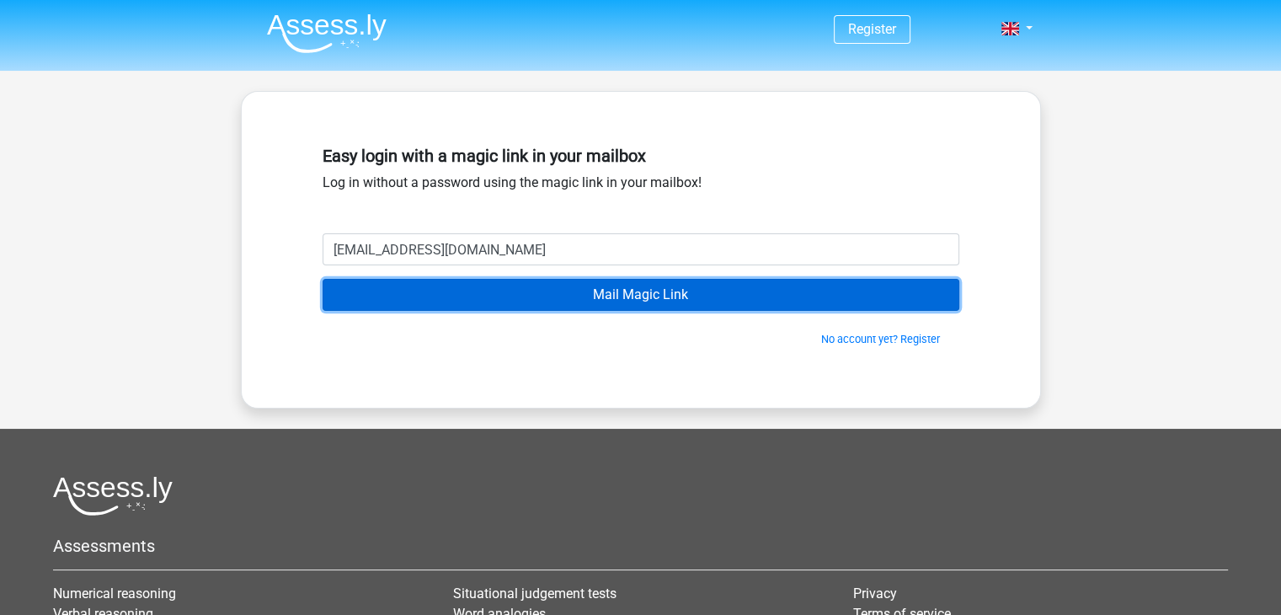
click at [475, 291] on input "Mail Magic Link" at bounding box center [641, 295] width 637 height 32
